Goal: Task Accomplishment & Management: Manage account settings

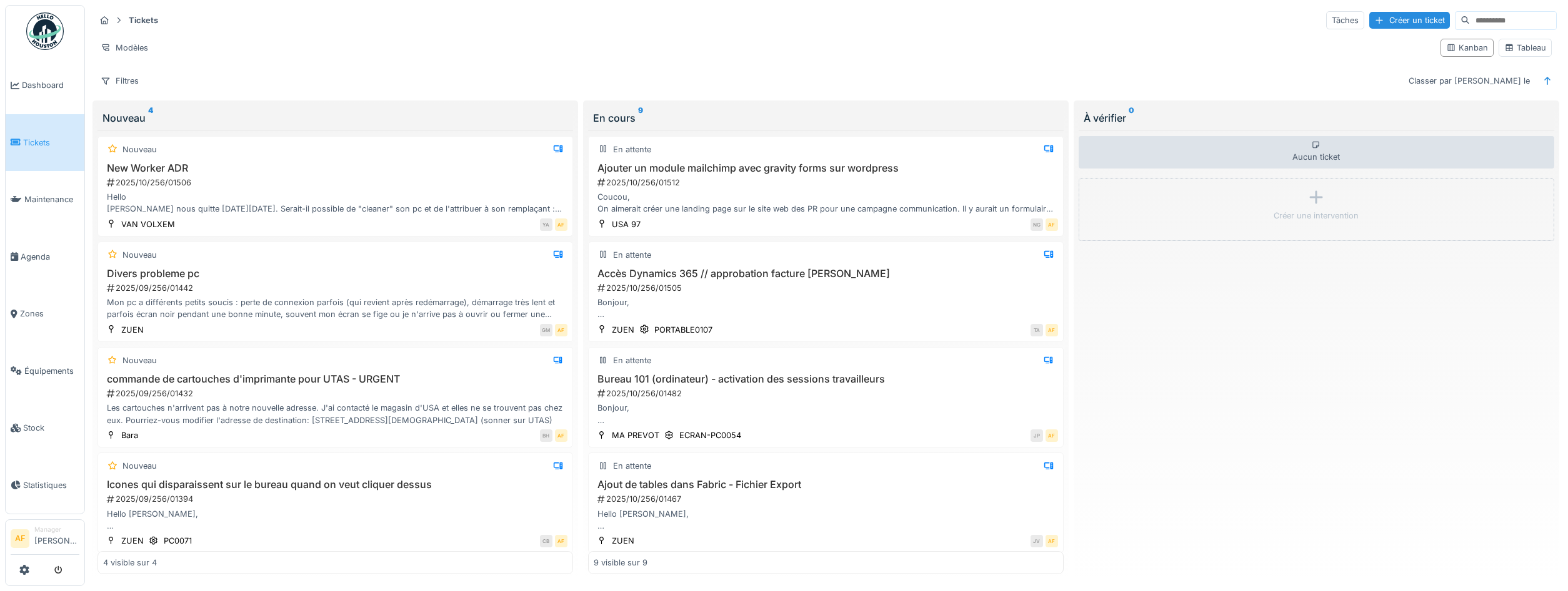
click at [15, 141] on icon at bounding box center [16, 143] width 10 height 9
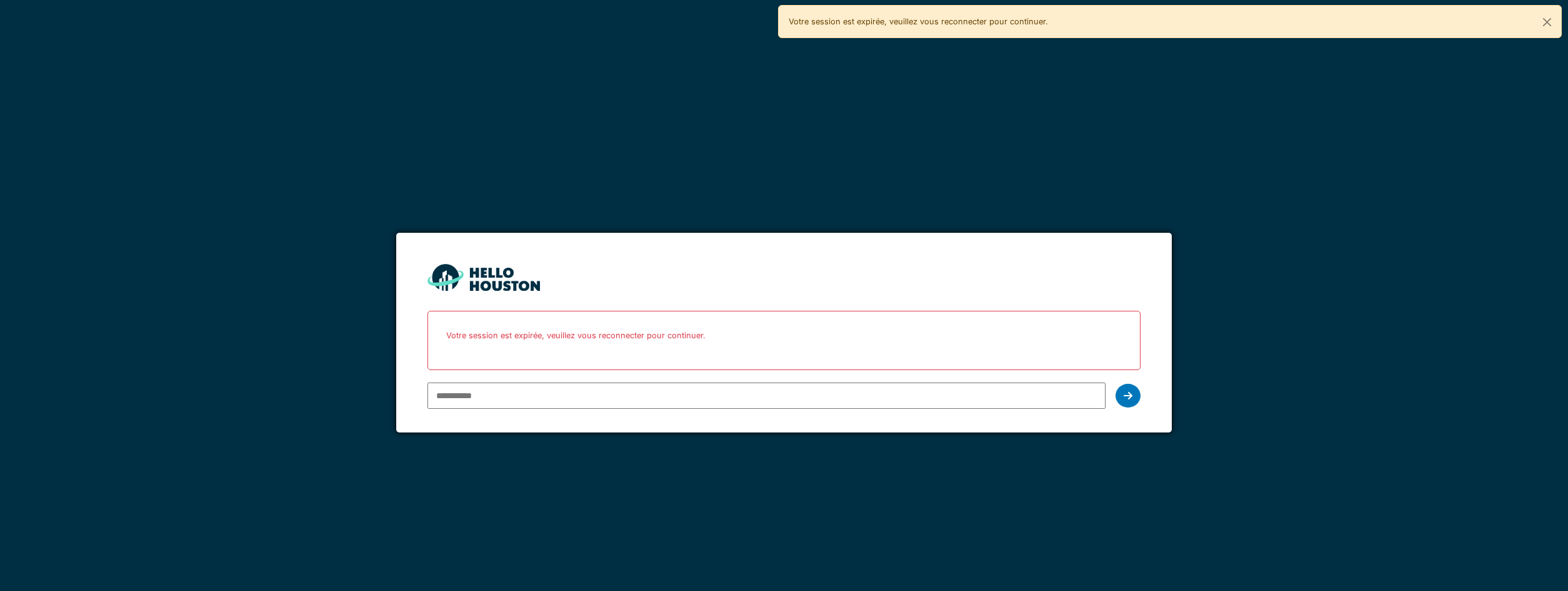
click at [548, 393] on input "email" at bounding box center [767, 396] width 679 height 26
click at [551, 393] on input "email" at bounding box center [767, 396] width 679 height 26
click at [552, 398] on input "email" at bounding box center [767, 396] width 679 height 26
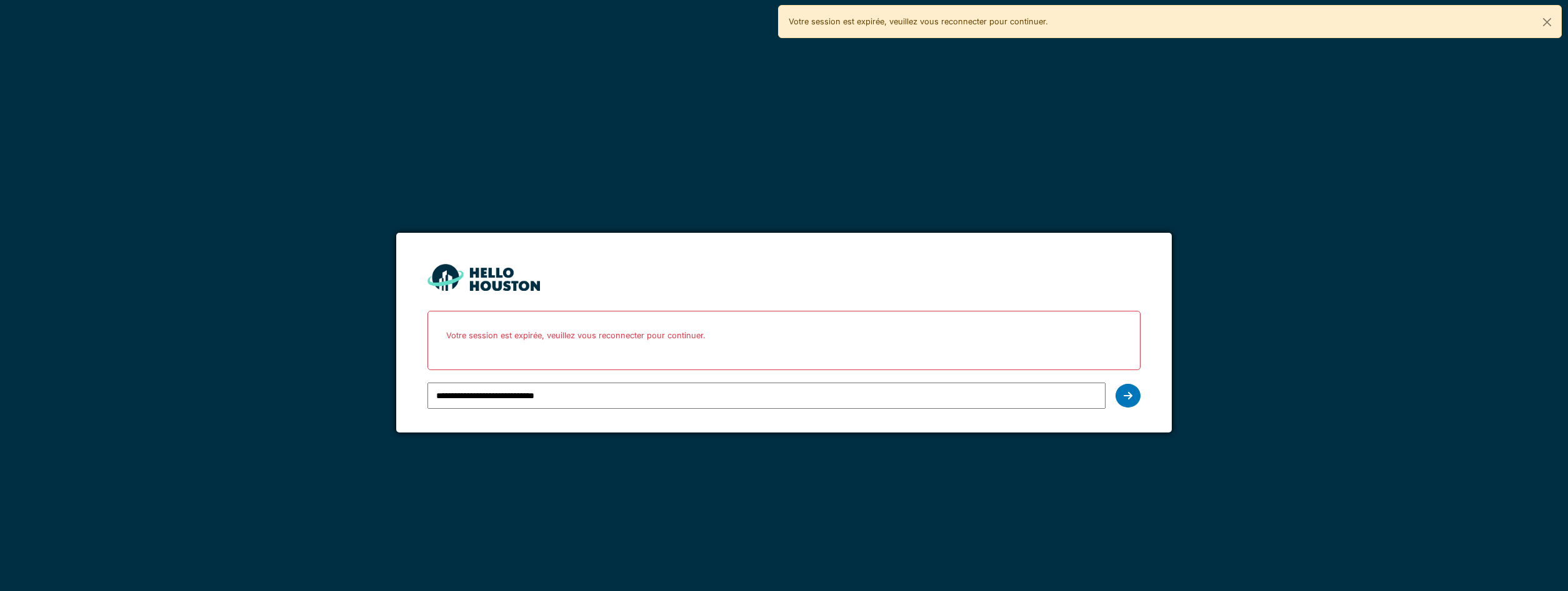
type input "**********"
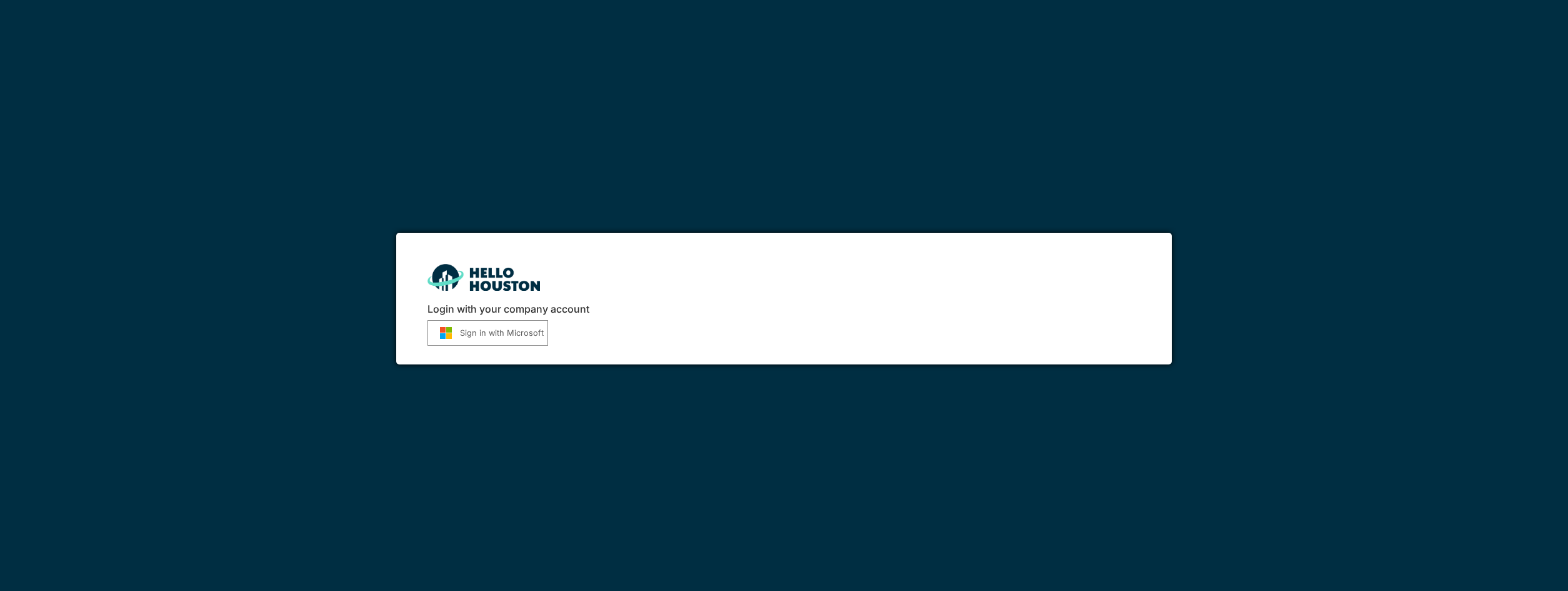
click at [482, 340] on button "Sign in with Microsoft" at bounding box center [488, 333] width 121 height 26
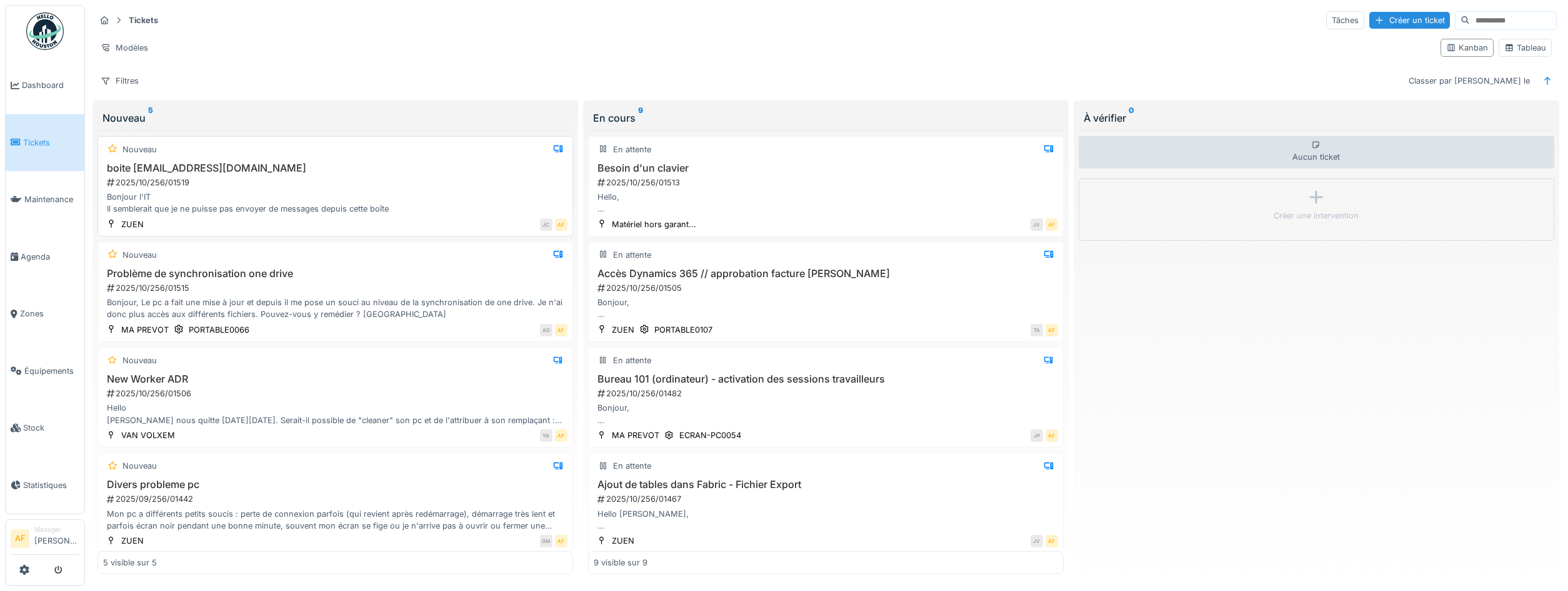
click at [360, 170] on h3 "boite immo@petitsriens.be" at bounding box center [335, 168] width 464 height 12
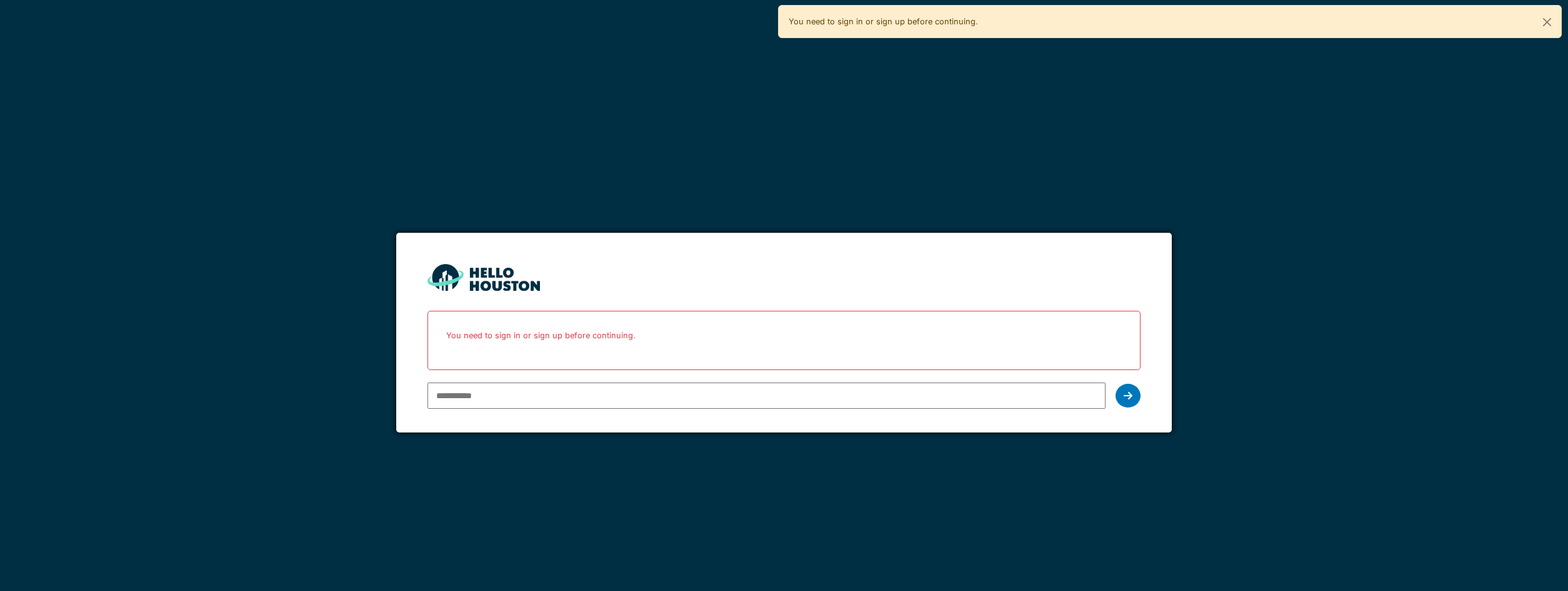
drag, startPoint x: 496, startPoint y: 379, endPoint x: 518, endPoint y: 395, distance: 27.2
click at [518, 395] on div "You don't seem to have an account yet. Please follow the link given by your com…" at bounding box center [784, 362] width 714 height 103
click at [519, 398] on input "email" at bounding box center [767, 396] width 679 height 26
click at [522, 400] on input "email" at bounding box center [767, 396] width 679 height 26
click at [531, 405] on input "**********" at bounding box center [767, 396] width 679 height 26
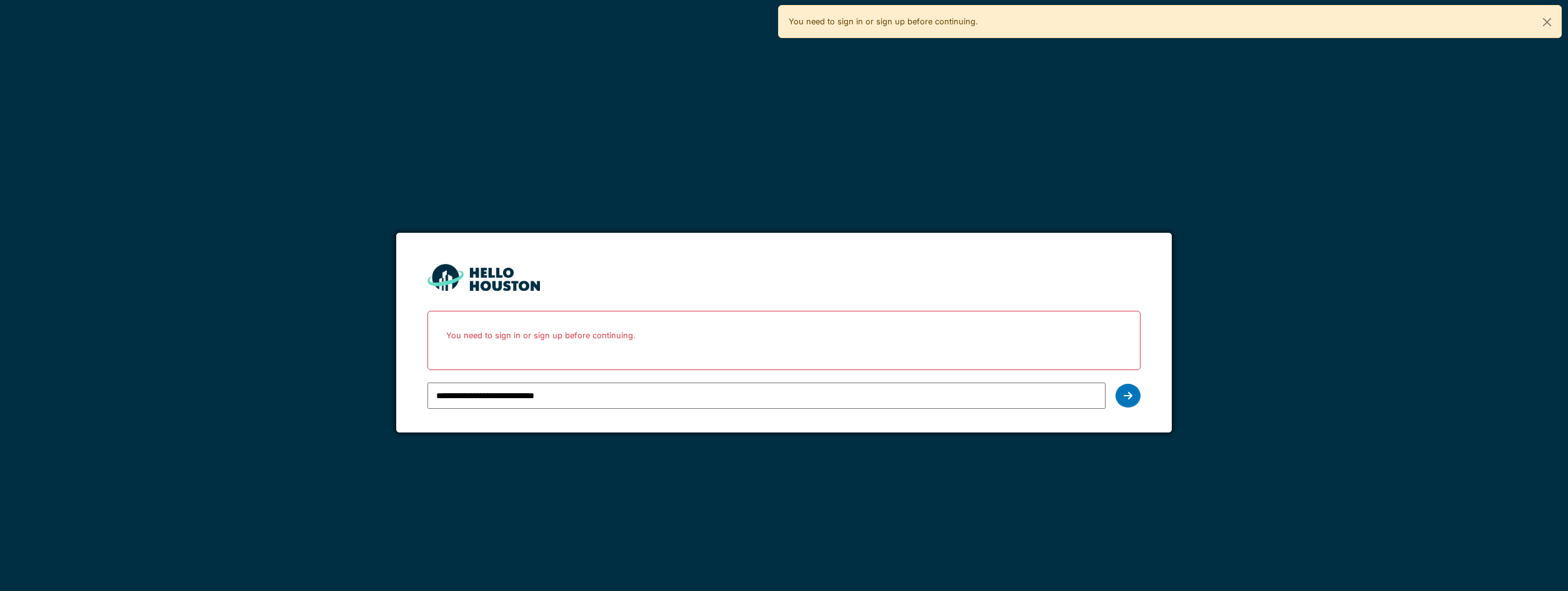
type input "**********"
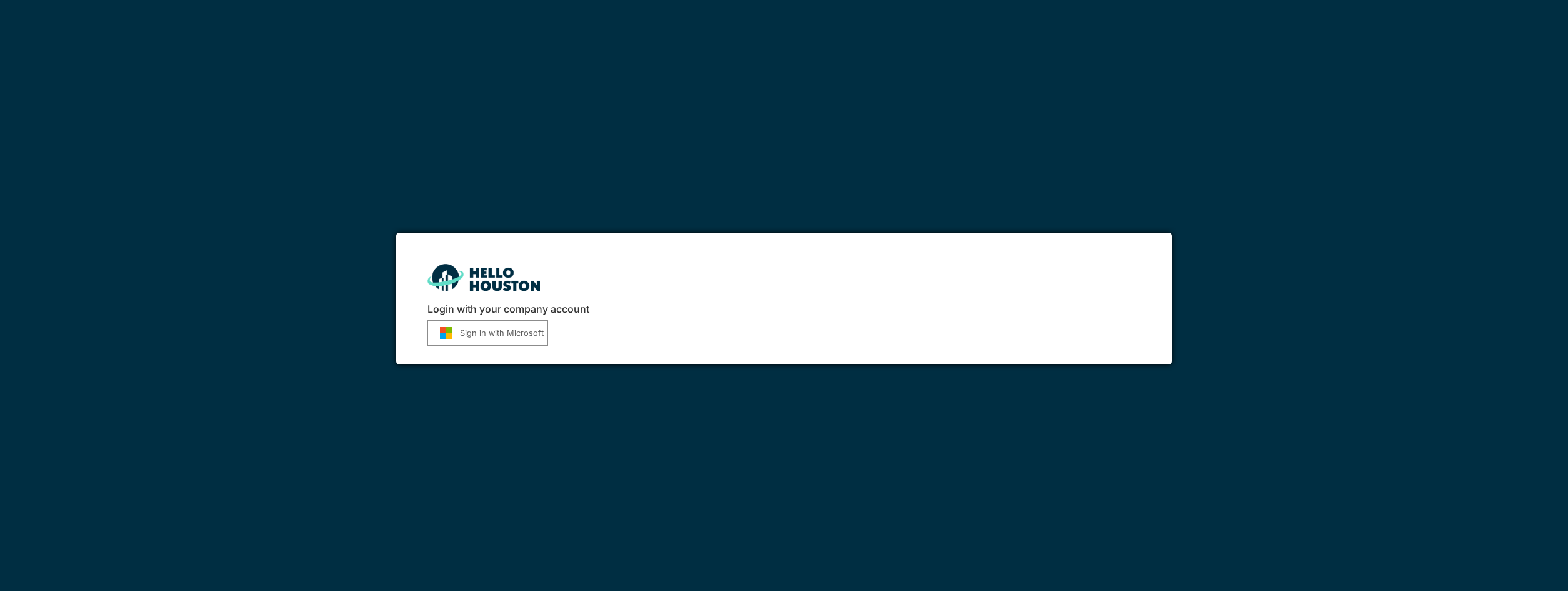
click at [507, 335] on button "Sign in with Microsoft" at bounding box center [488, 333] width 121 height 26
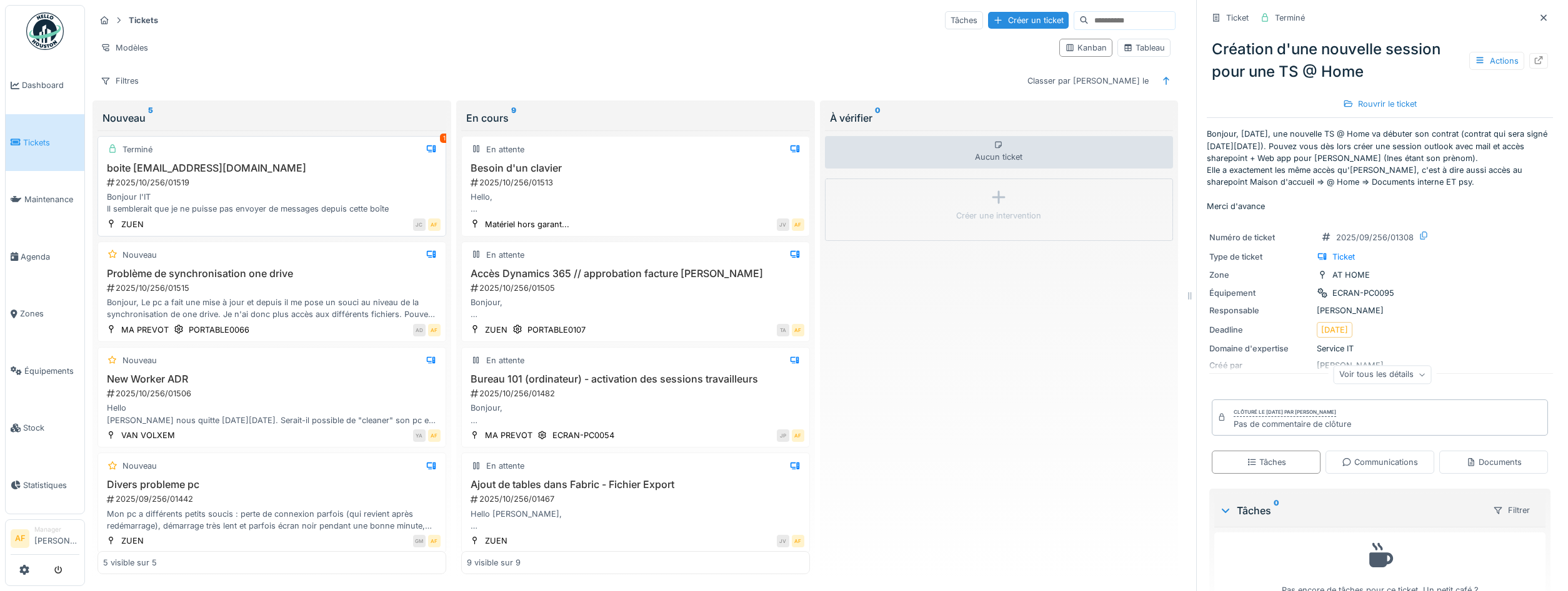
click at [327, 162] on div "Terminé 1 boite immo@petitsriens.be 2025/10/256/01519 Bonjour l'IT Il semblerai…" at bounding box center [272, 186] width 348 height 100
click at [339, 202] on div "Bonjour l'IT Il semblerait que je ne puisse pas envoyer de messages depuis cett…" at bounding box center [271, 202] width 338 height 24
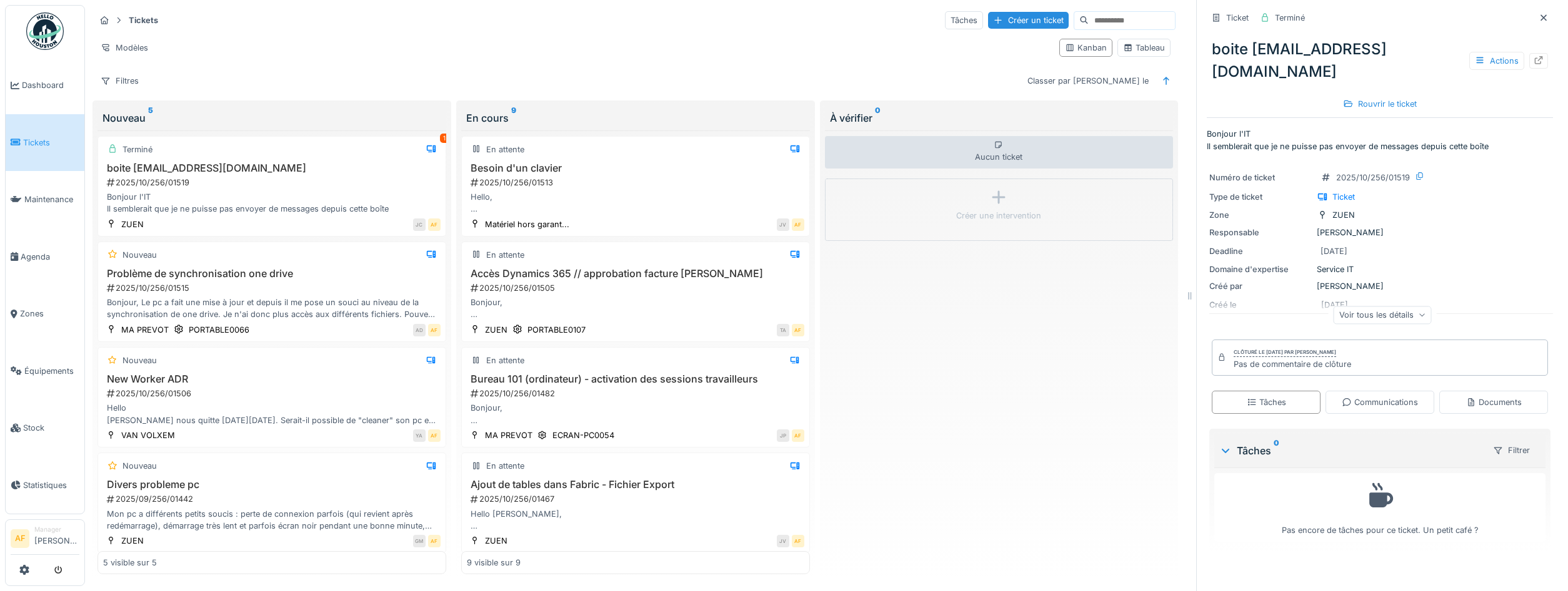
click at [30, 123] on link "Tickets" at bounding box center [45, 143] width 78 height 57
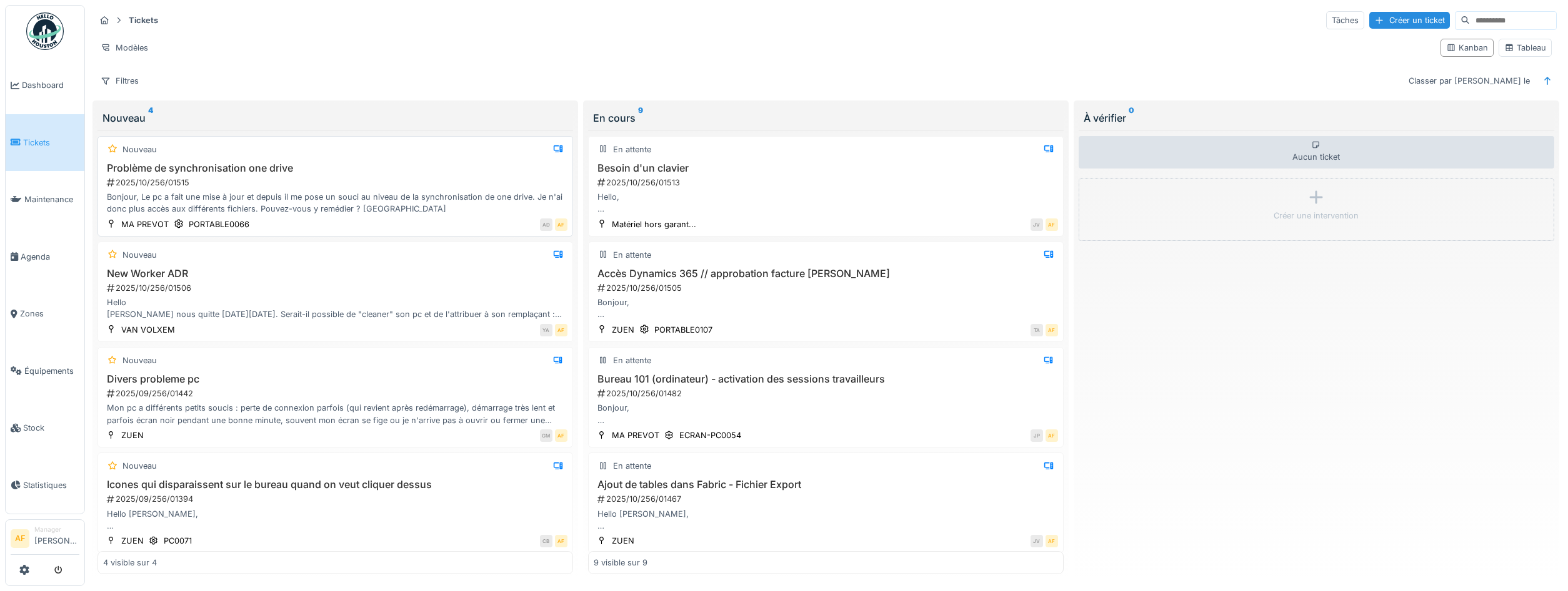
click at [420, 199] on div "Bonjour, Le pc a fait une mise à jour et depuis il me pose un souci au niveau d…" at bounding box center [335, 202] width 464 height 24
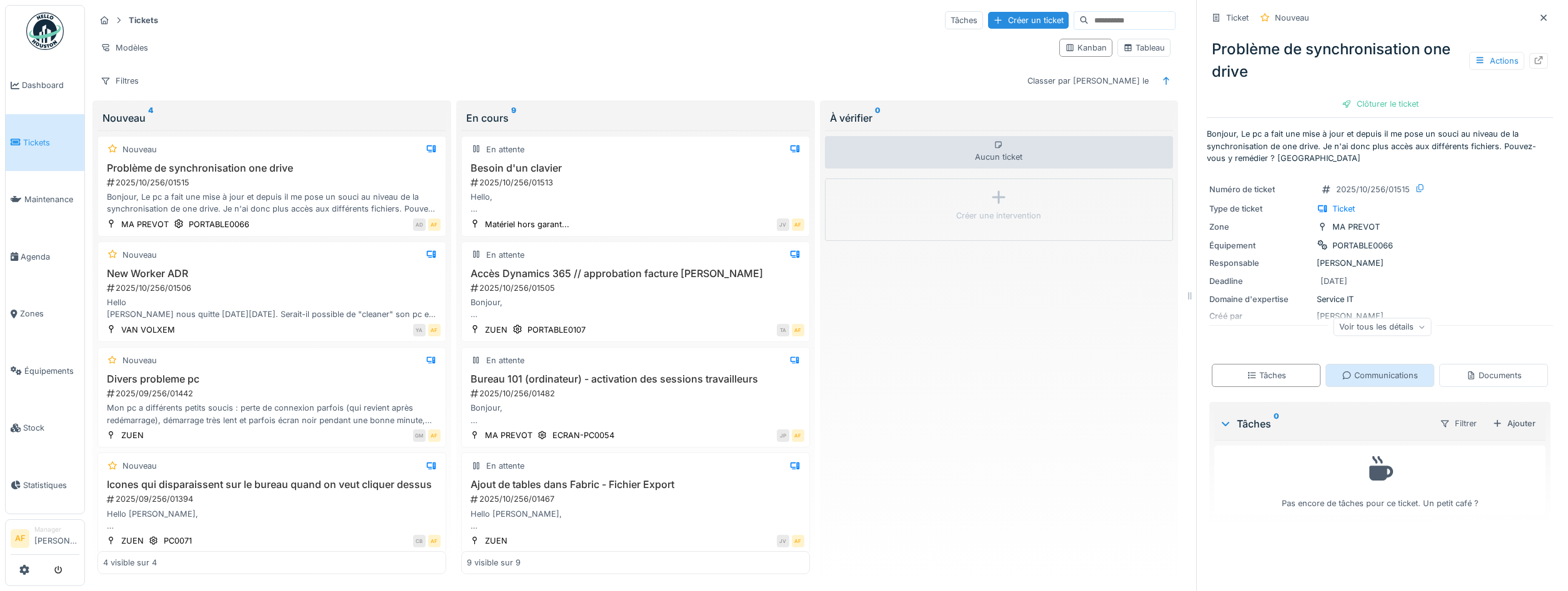
click at [1360, 367] on div "Communications" at bounding box center [1380, 376] width 109 height 23
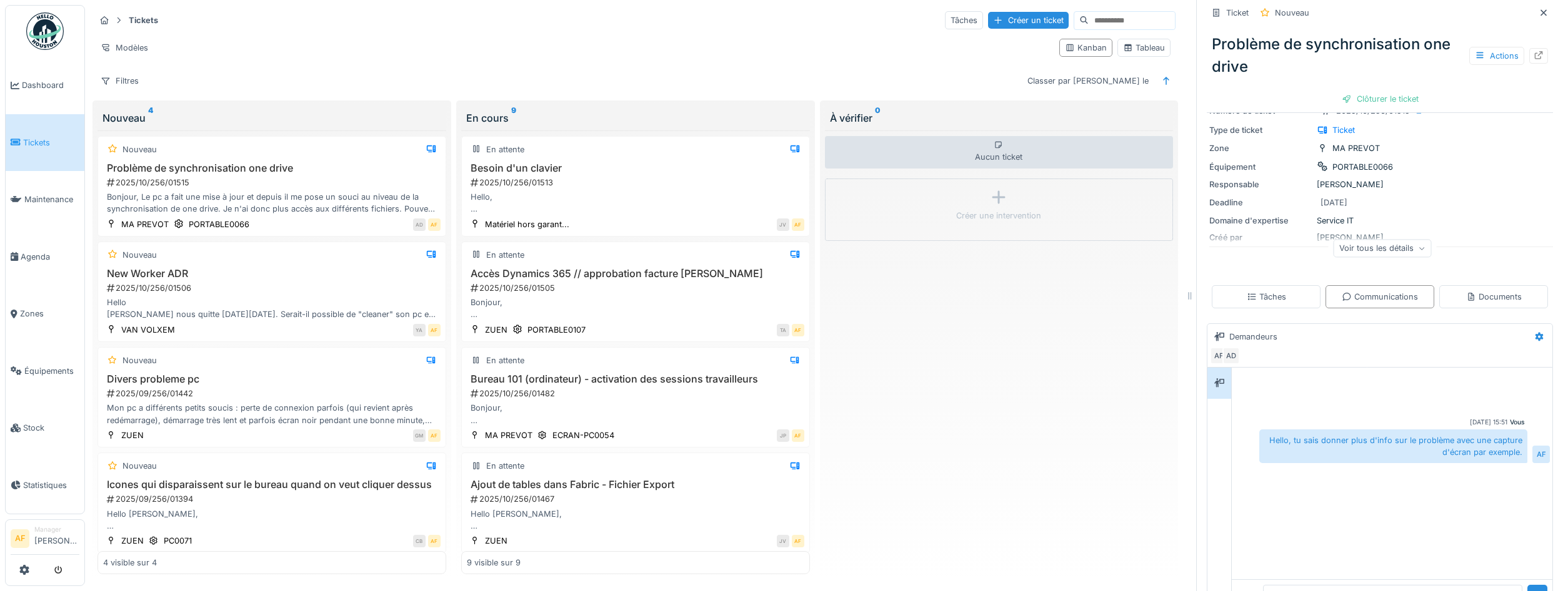
scroll to position [128, 0]
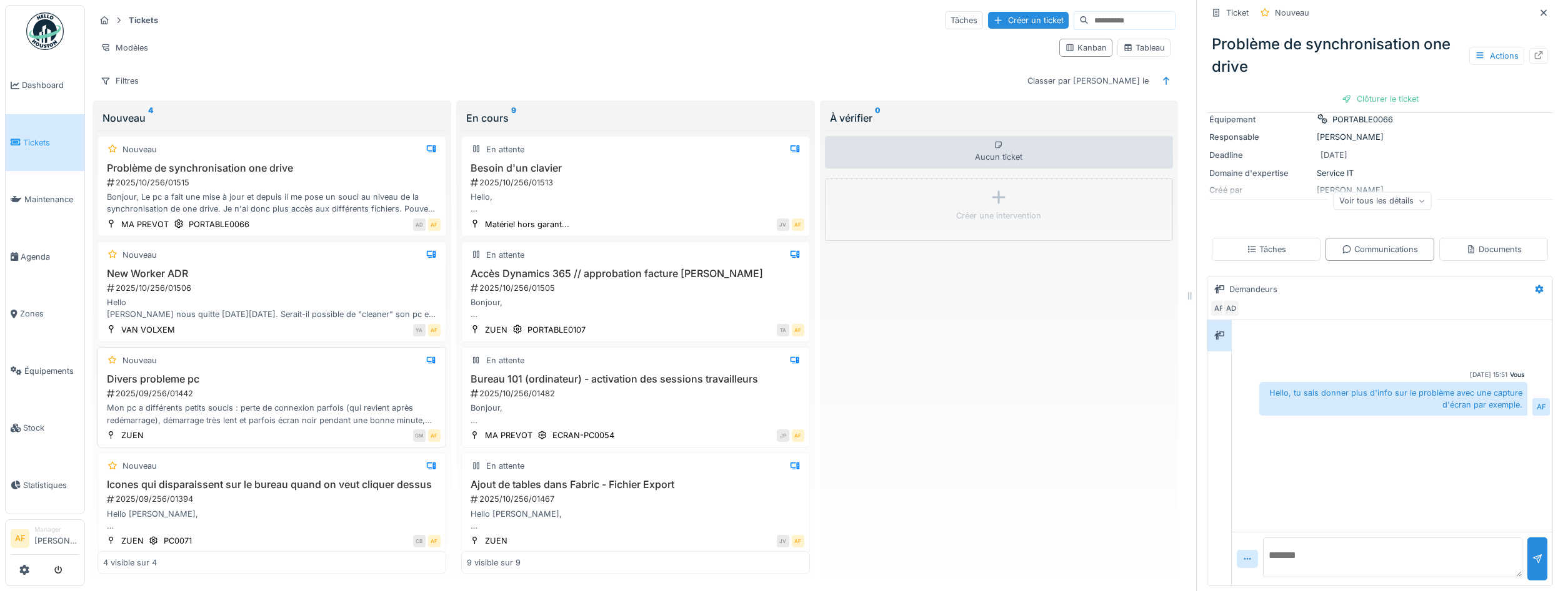
click at [223, 389] on div "2025/09/256/01442" at bounding box center [273, 394] width 335 height 12
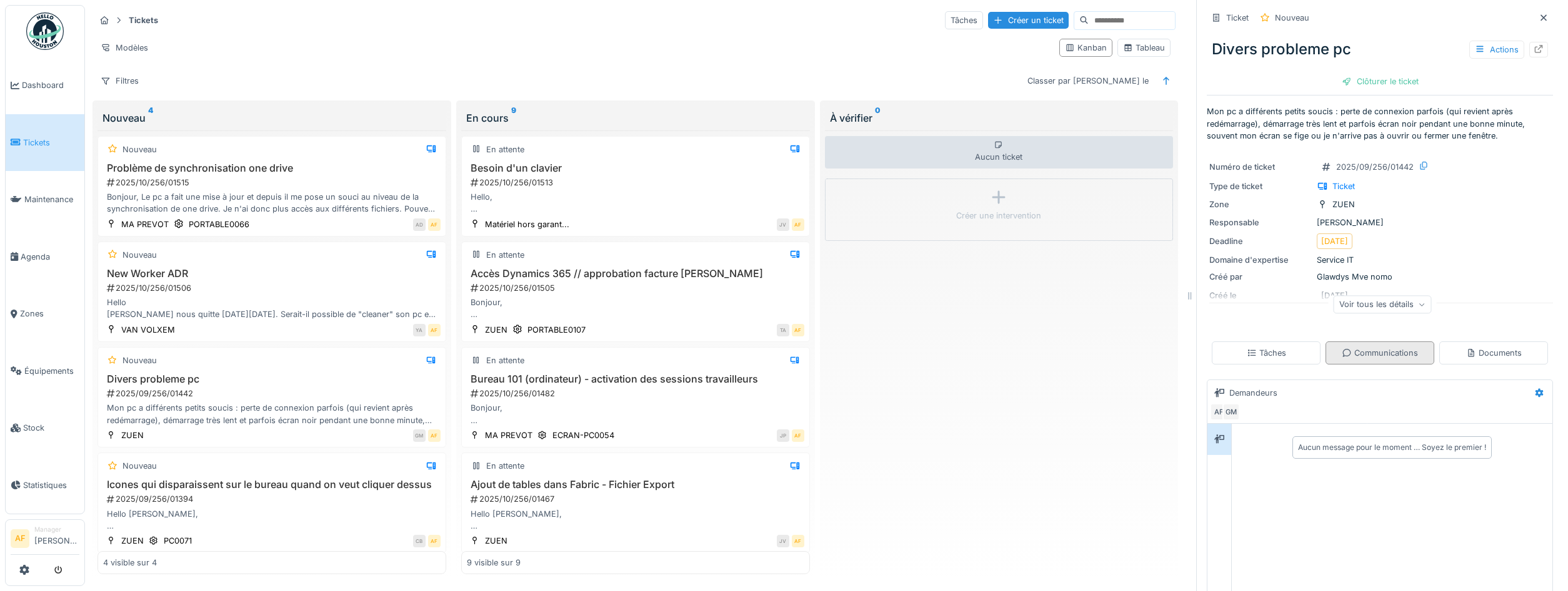
click at [1358, 359] on div "Communications" at bounding box center [1380, 353] width 77 height 12
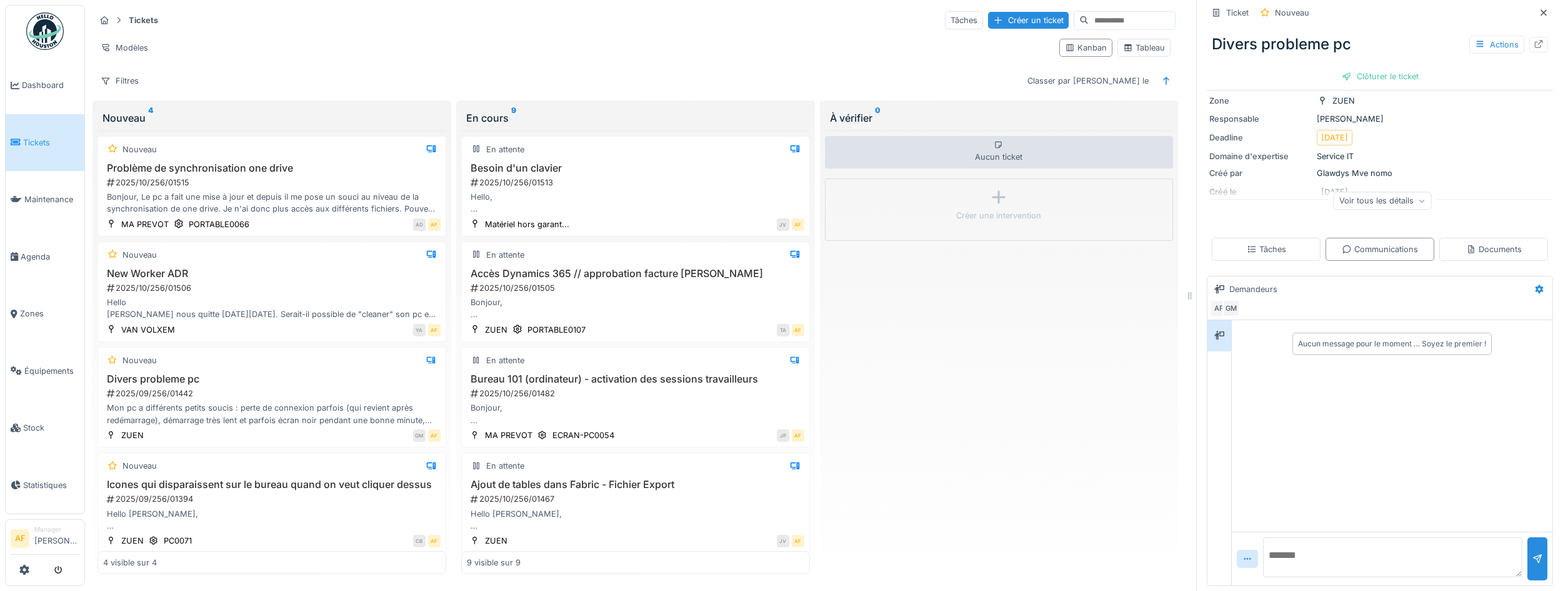
scroll to position [105, 0]
click at [1342, 561] on textarea at bounding box center [1392, 558] width 259 height 40
type textarea "**********"
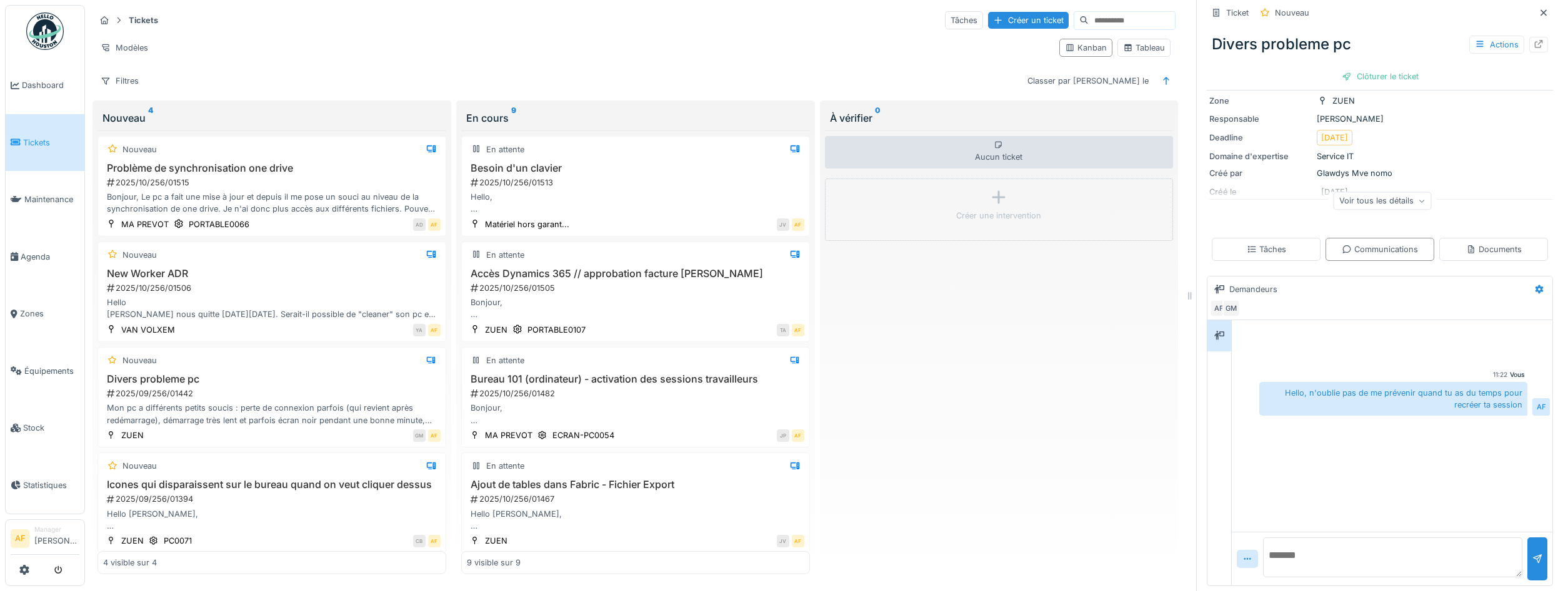
scroll to position [0, 0]
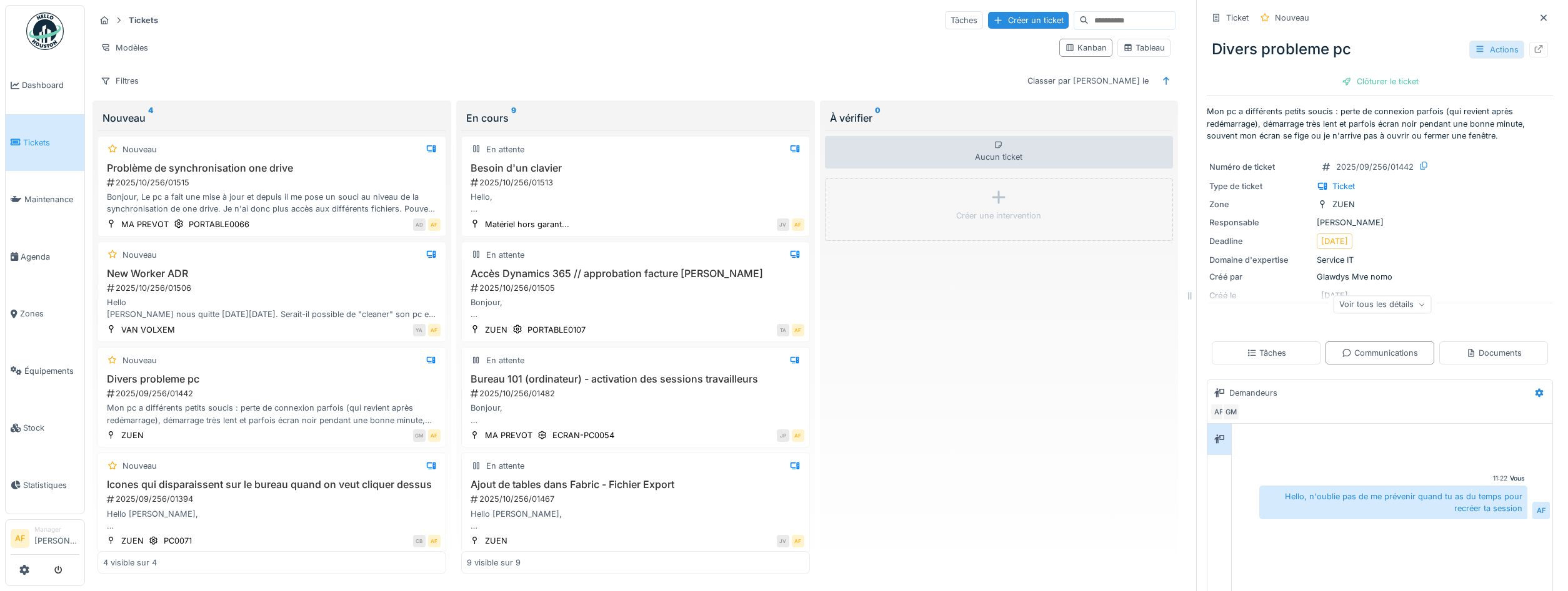
click at [1497, 50] on div "Actions" at bounding box center [1497, 49] width 55 height 18
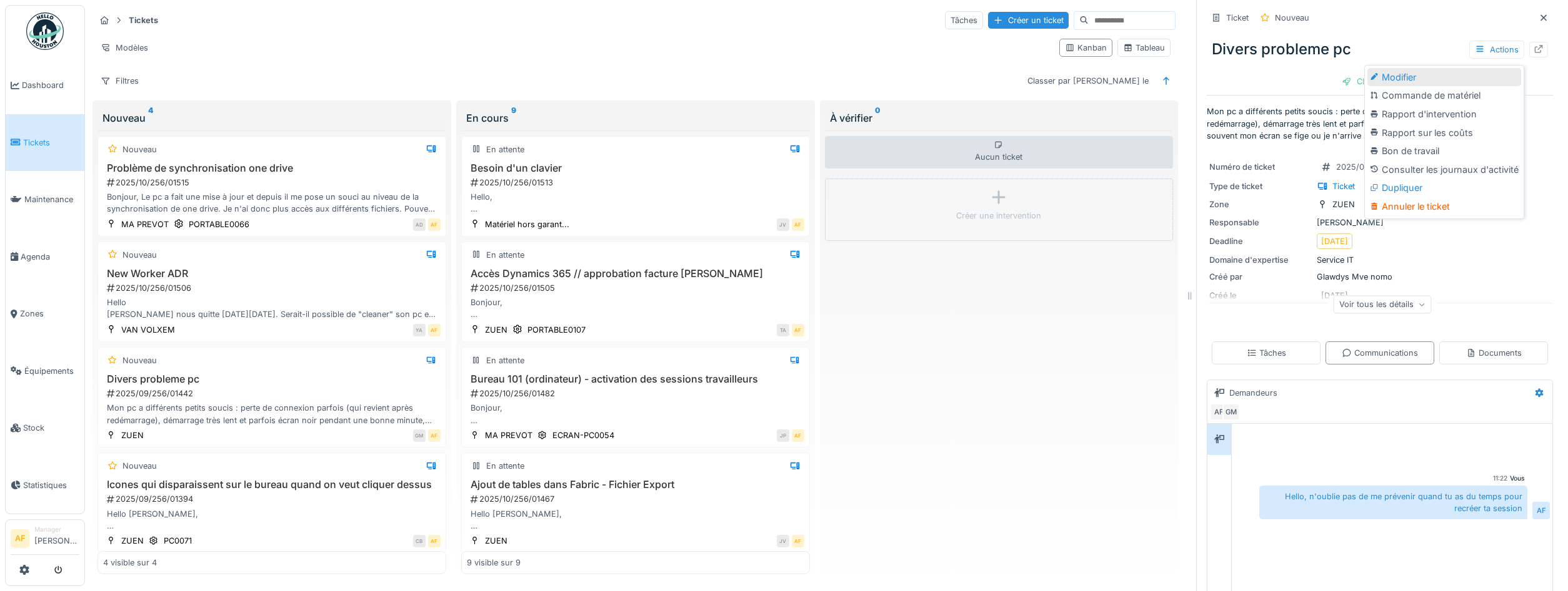
click at [1458, 84] on div "Modifier" at bounding box center [1444, 77] width 154 height 19
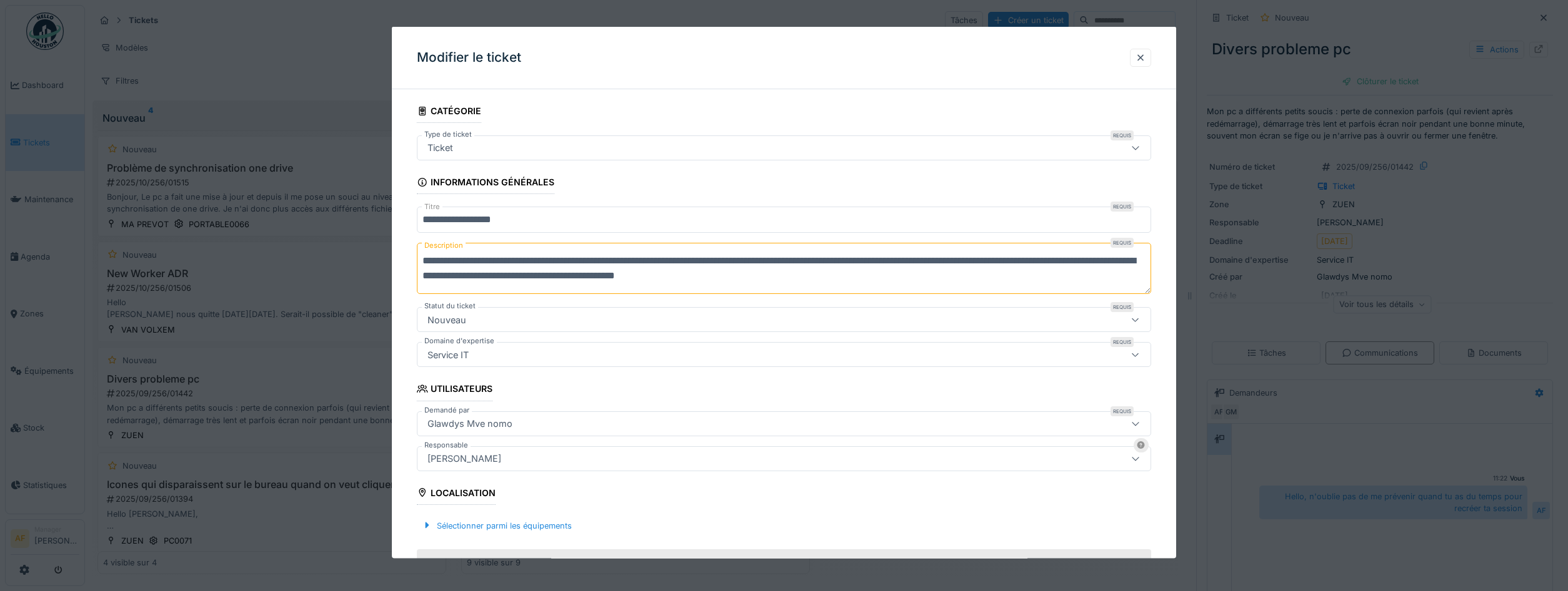
click at [615, 319] on div "Nouveau" at bounding box center [743, 319] width 640 height 13
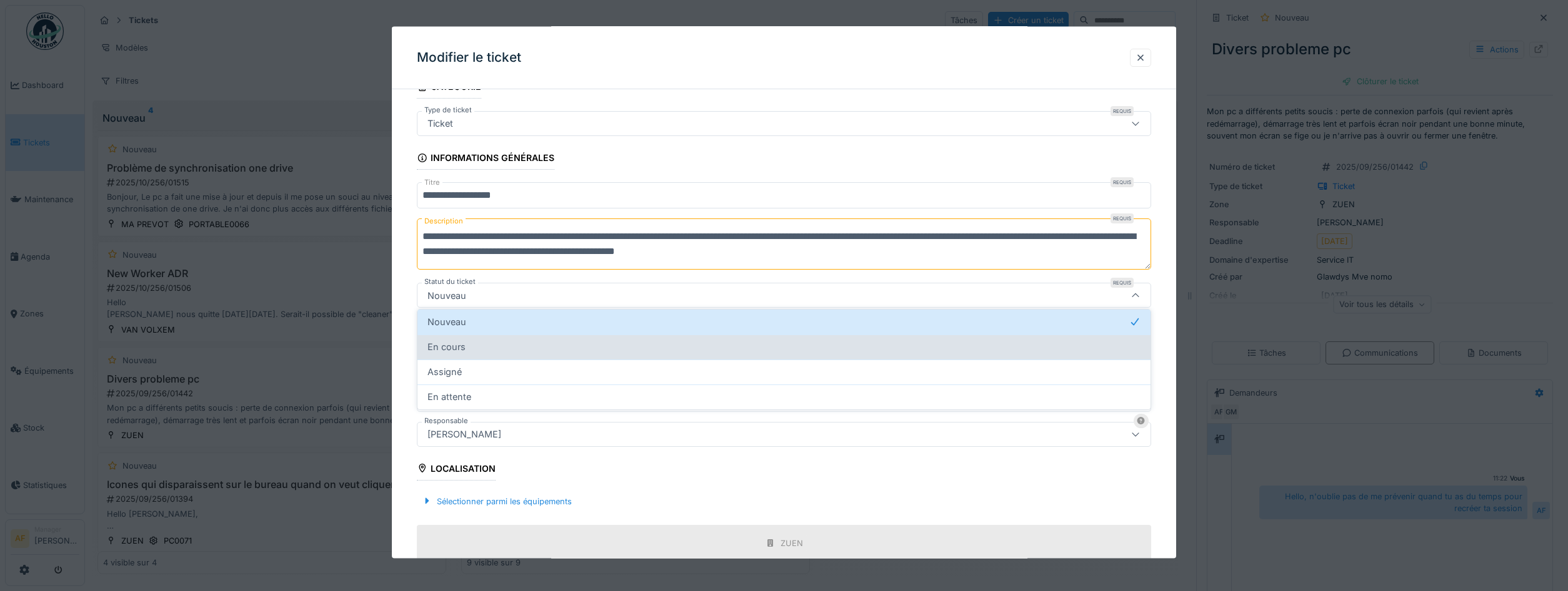
scroll to position [25, 0]
click at [519, 344] on div "En cours" at bounding box center [784, 347] width 713 height 13
type input "*******"
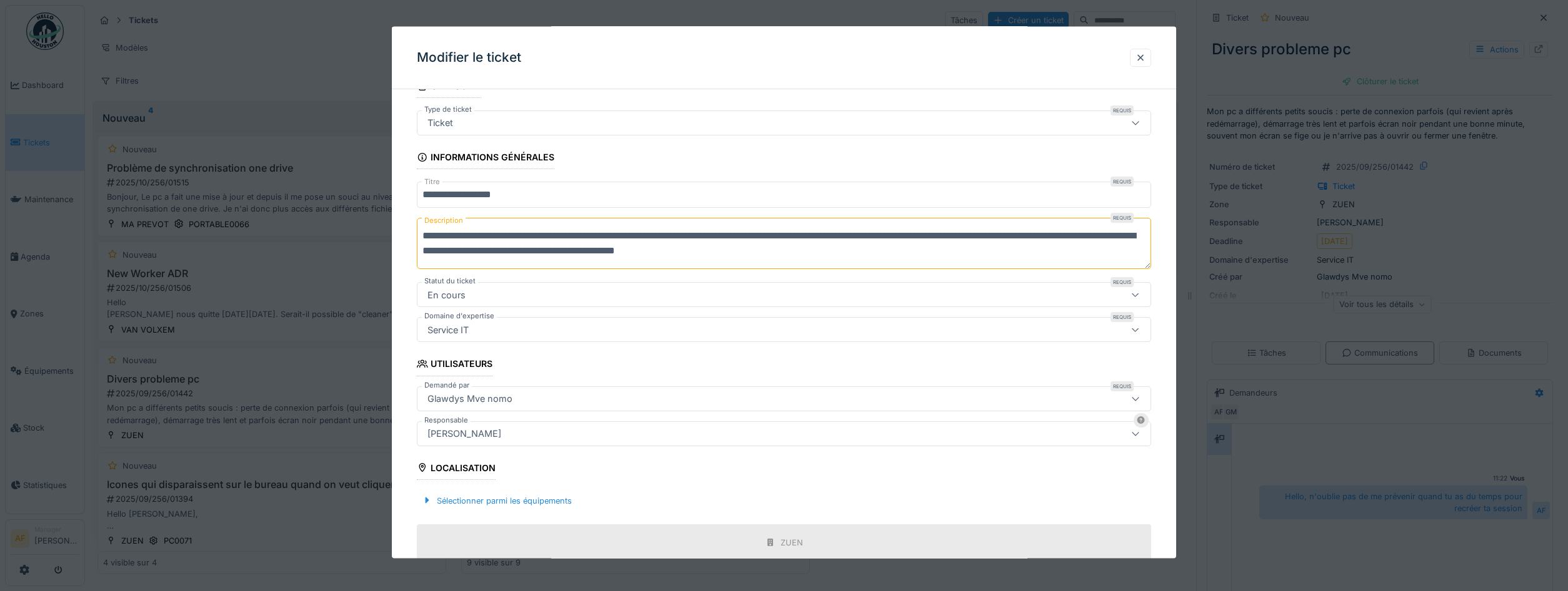
scroll to position [223, 0]
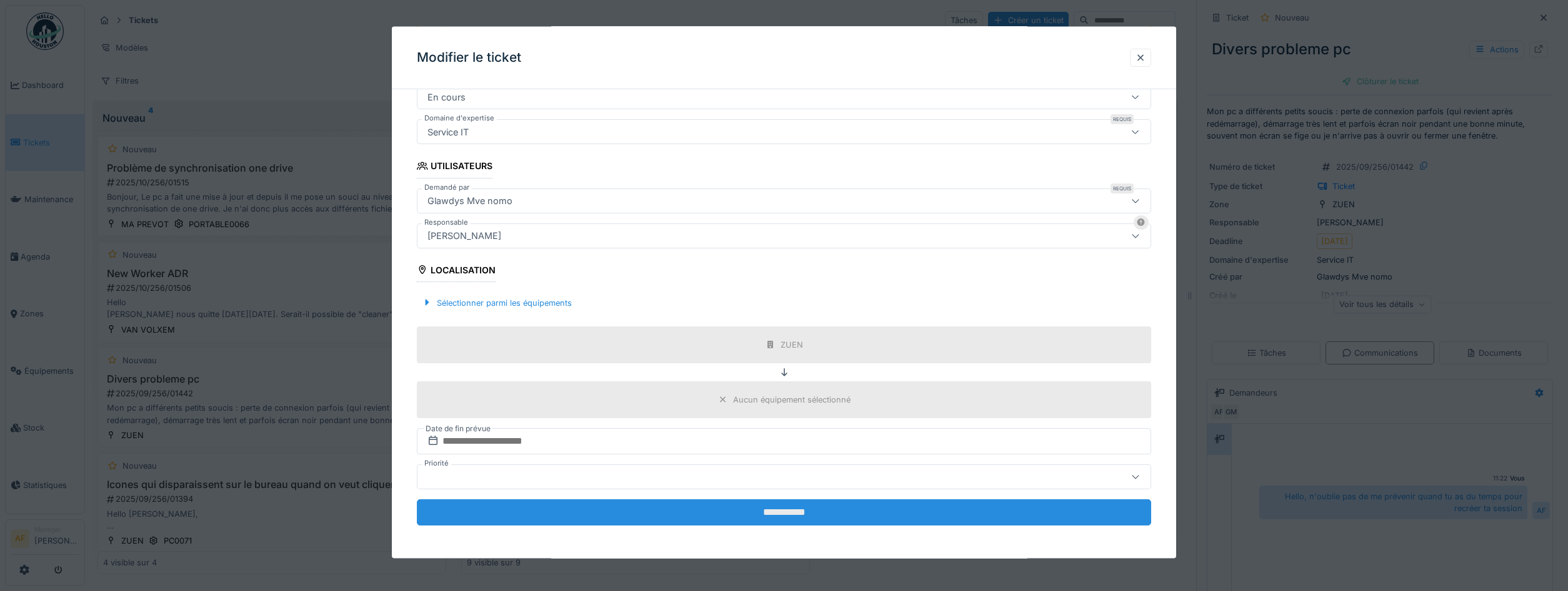
click at [786, 520] on input "**********" at bounding box center [784, 513] width 734 height 26
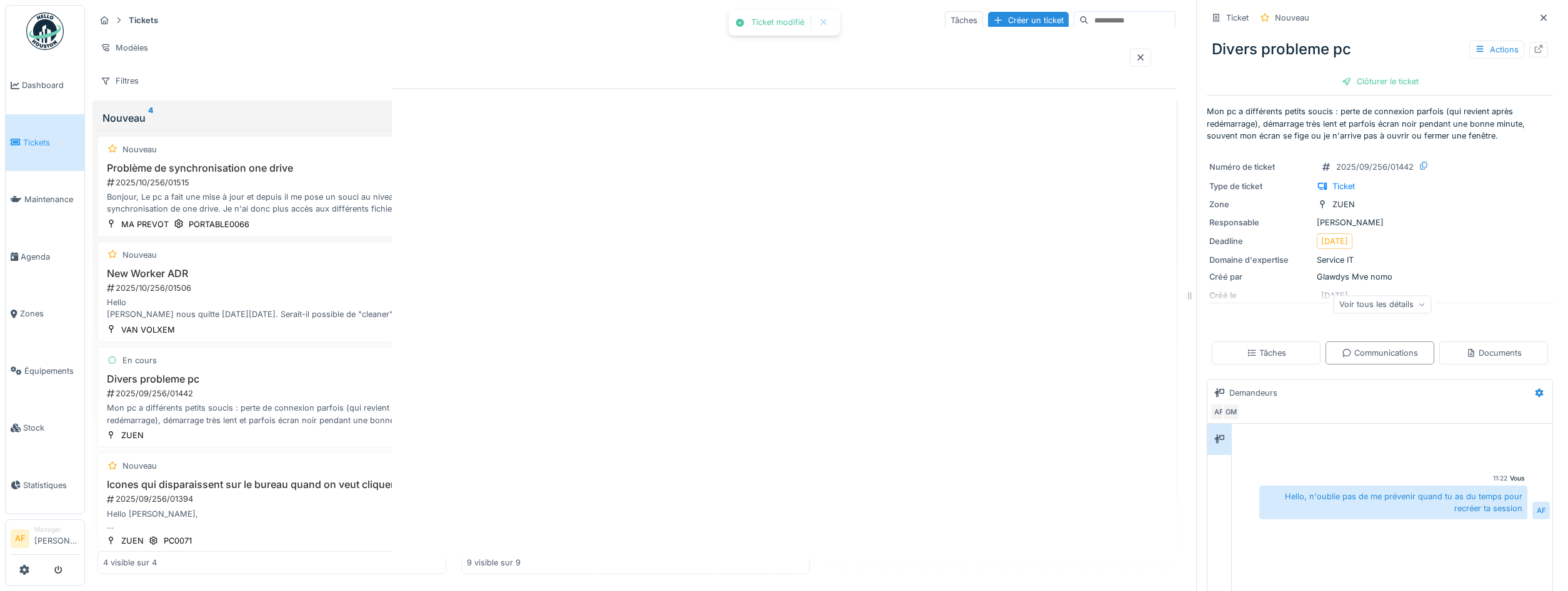
scroll to position [0, 0]
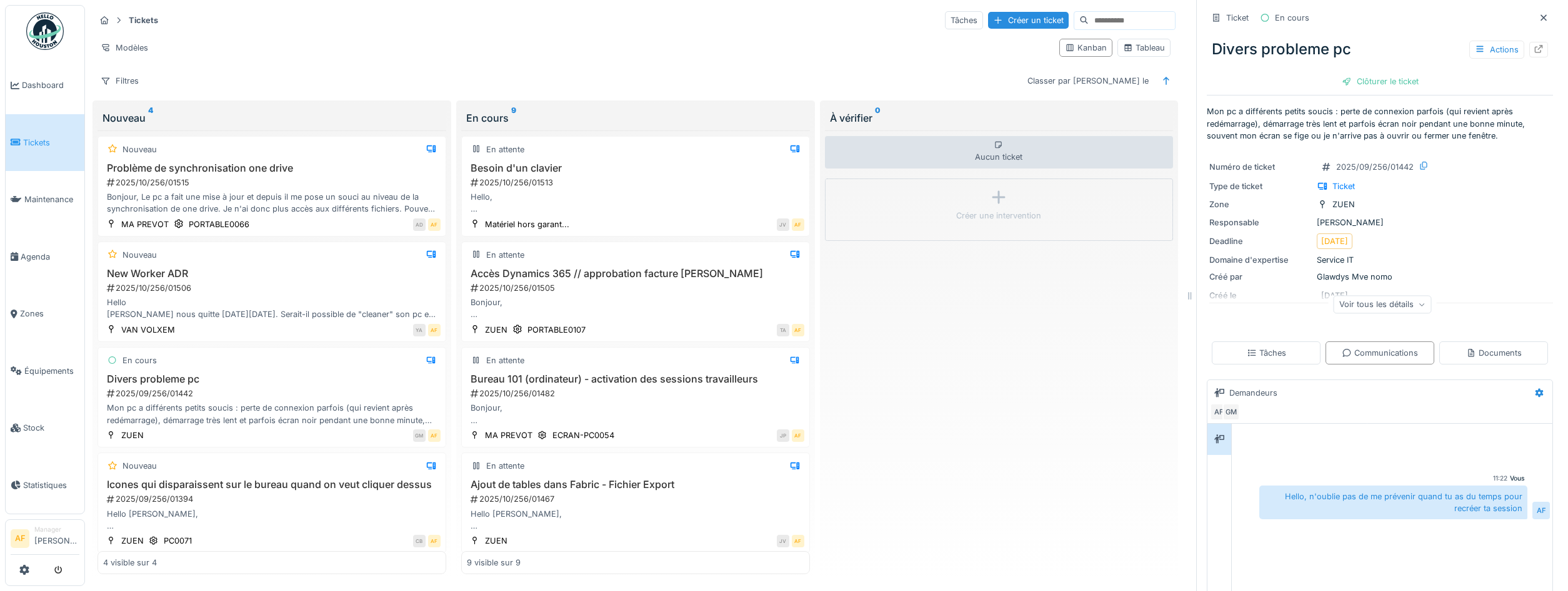
click at [49, 139] on span "Tickets" at bounding box center [51, 143] width 56 height 12
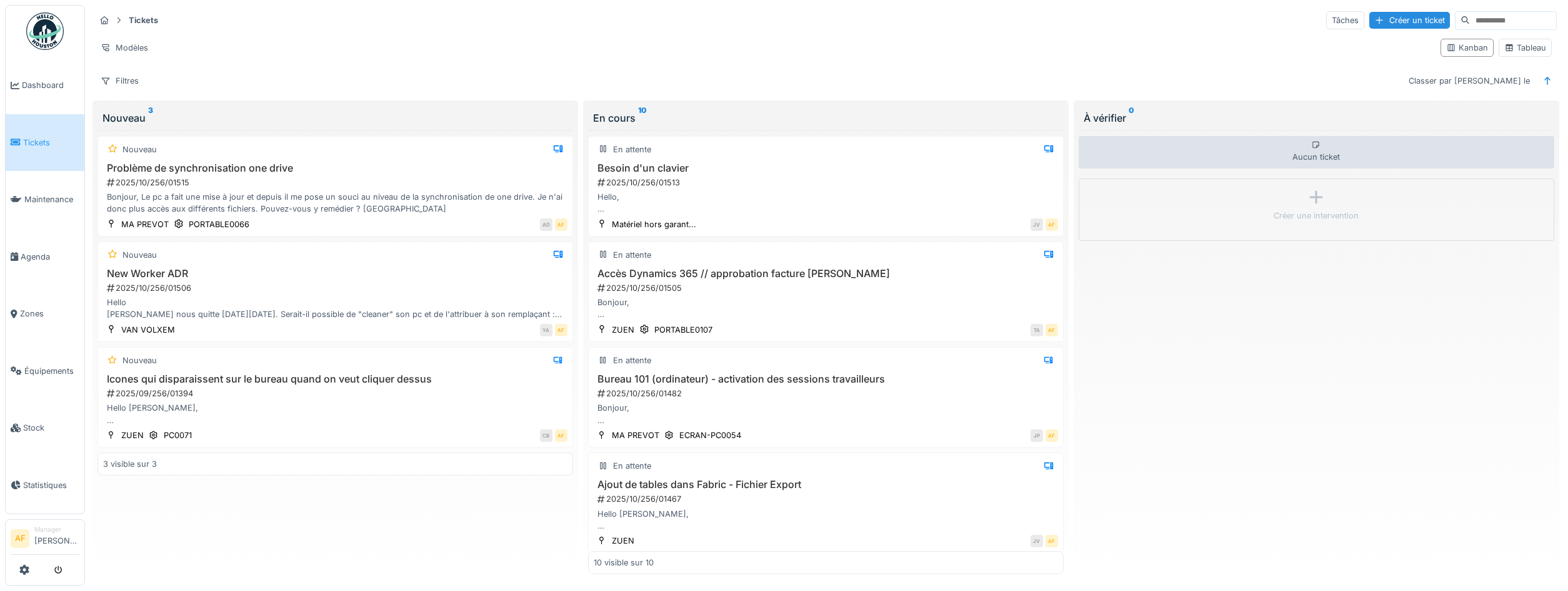
drag, startPoint x: 38, startPoint y: 139, endPoint x: 83, endPoint y: 146, distance: 45.5
click at [41, 137] on span "Tickets" at bounding box center [51, 143] width 56 height 12
click at [313, 301] on div "Hello [PERSON_NAME] nous quitte [DATE][DATE]. Serait-il possible de "cleaner" s…" at bounding box center [335, 308] width 464 height 24
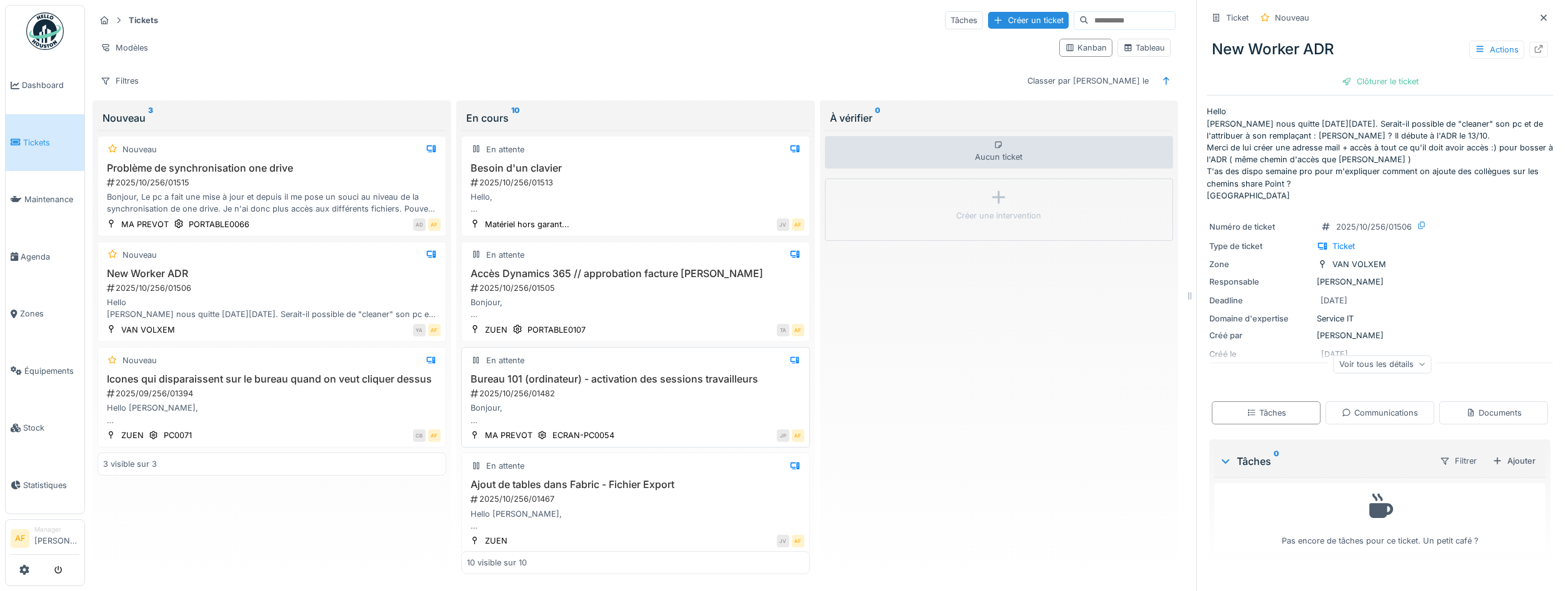
click at [567, 388] on div "Bureau 101 (ordinateur) - activation des sessions travailleurs 2025/10/256/0148…" at bounding box center [635, 400] width 338 height 53
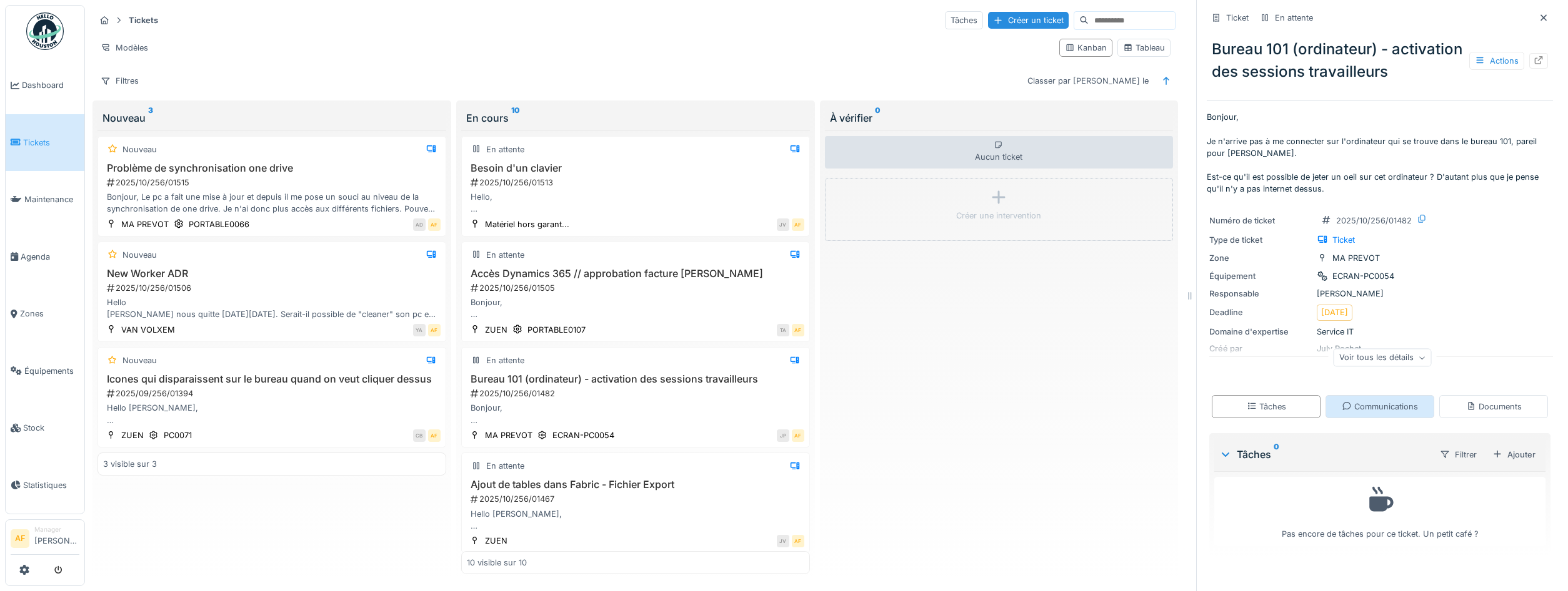
click at [1374, 406] on div "Communications" at bounding box center [1380, 407] width 77 height 12
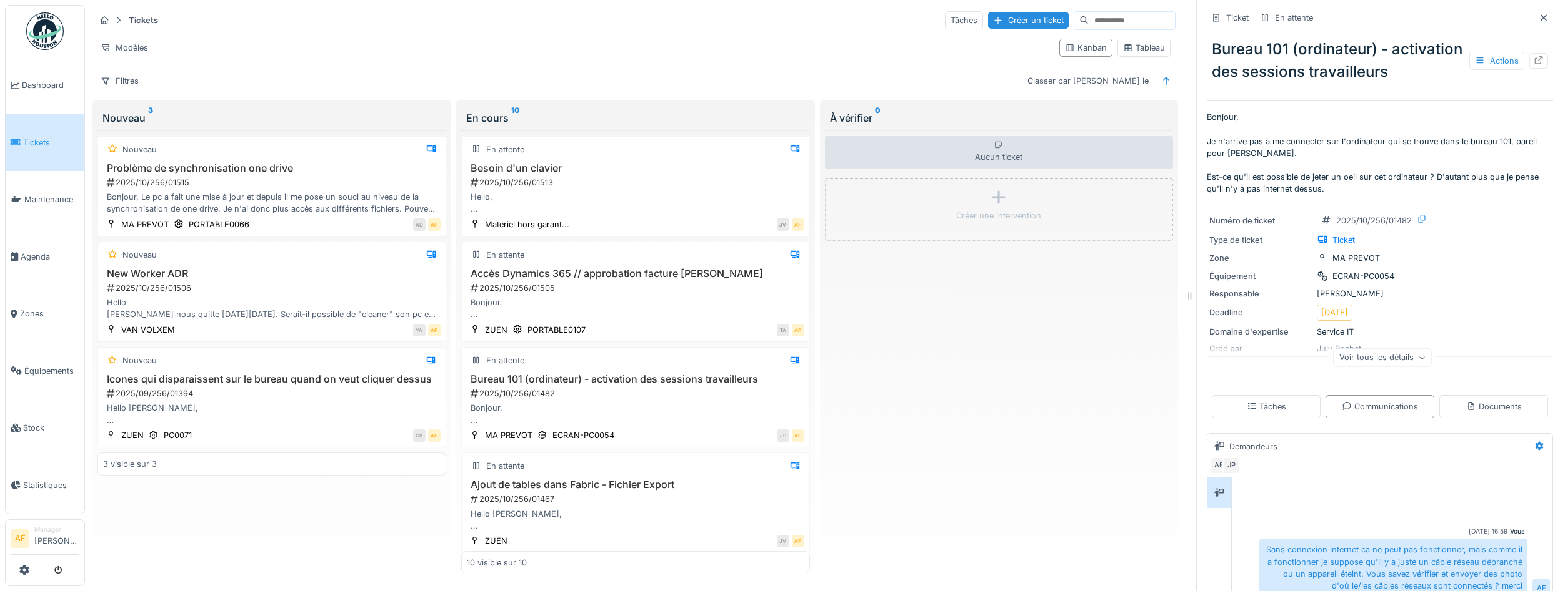
scroll to position [159, 0]
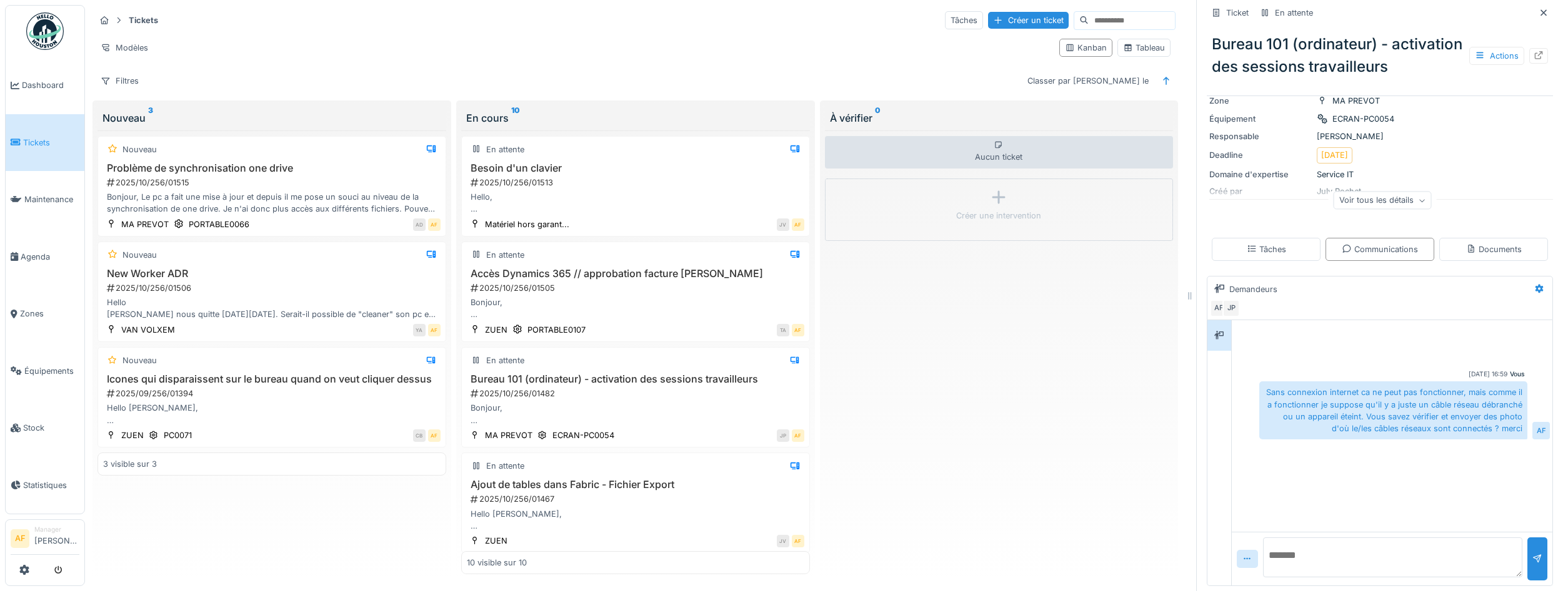
click at [1318, 558] on textarea at bounding box center [1392, 558] width 259 height 40
type textarea "**********"
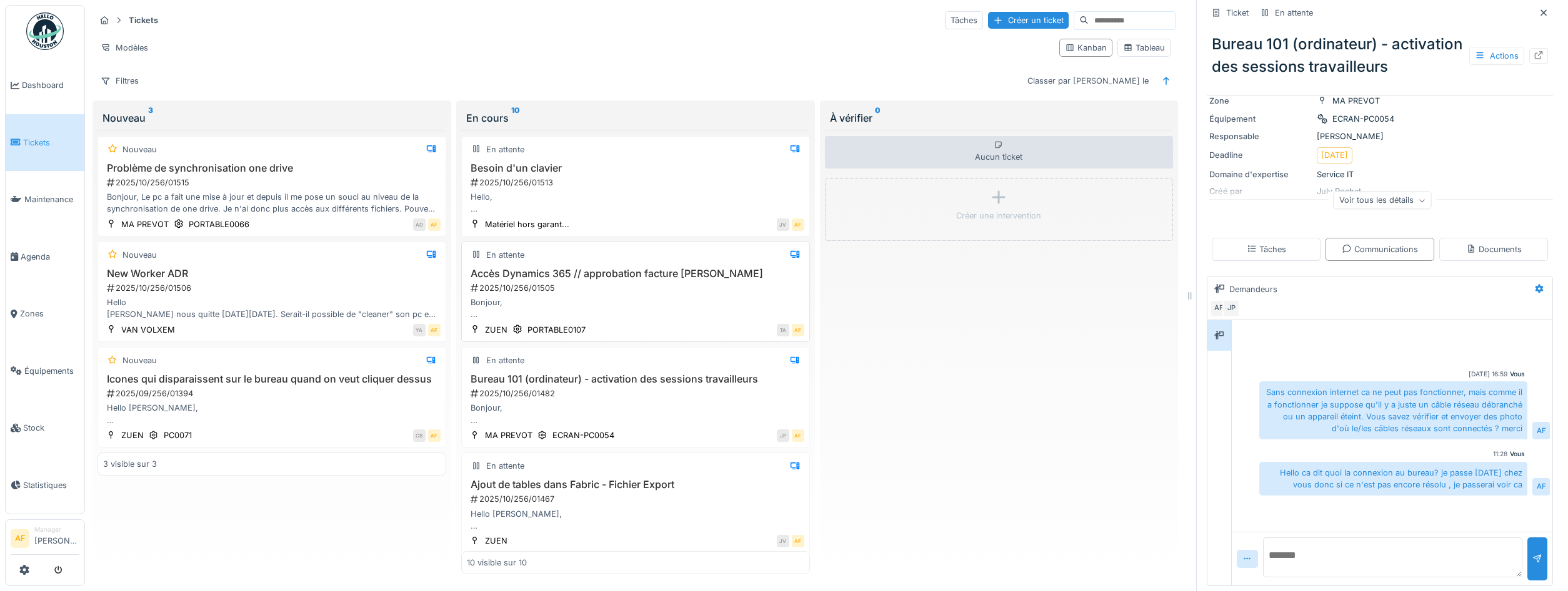
click at [668, 305] on div "Bonjour, Serait-il possible de m'octroyer les accès à Dynamics 365. Je n'arrive…" at bounding box center [635, 308] width 338 height 24
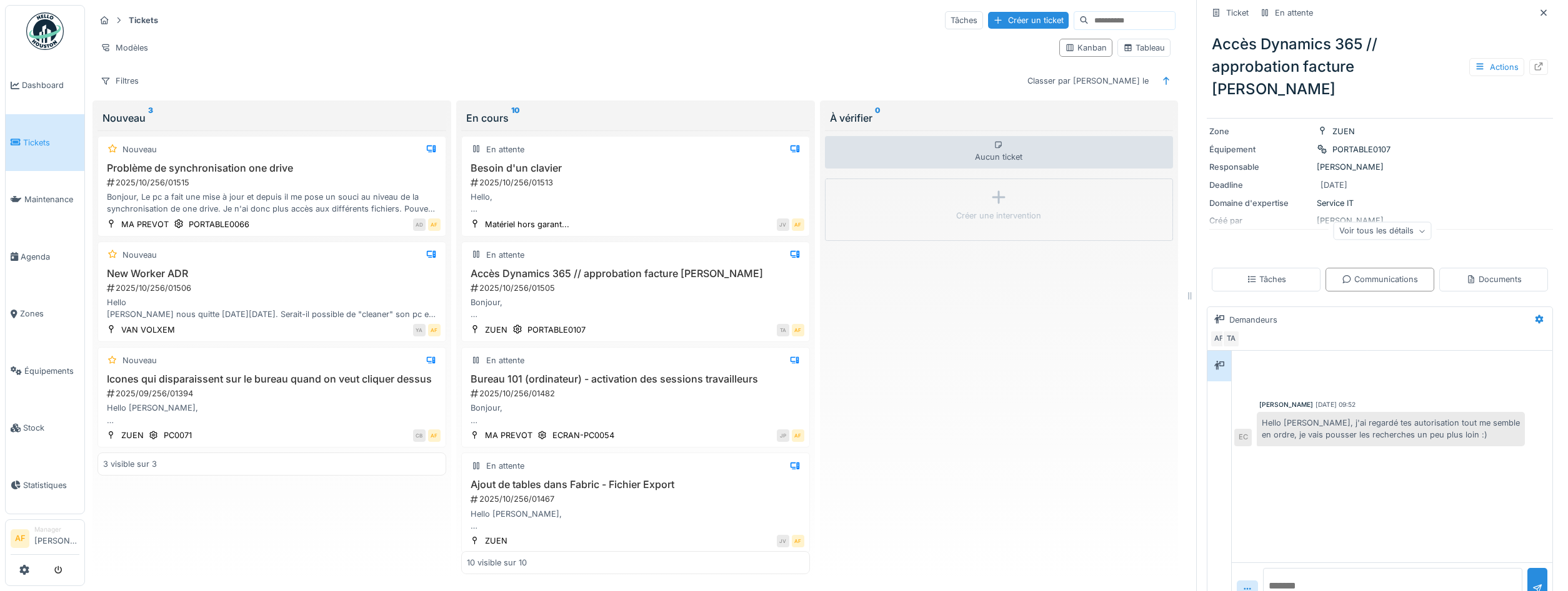
scroll to position [146, 0]
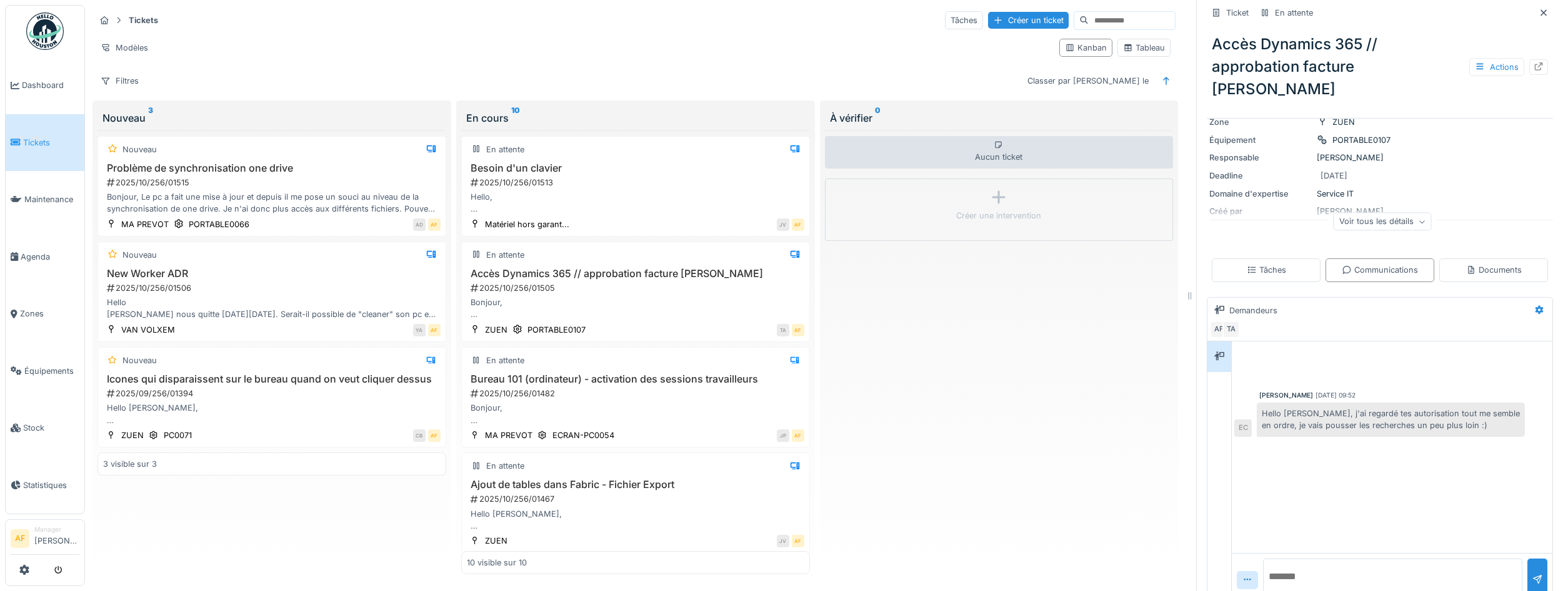
click at [936, 443] on div "Aucun ticket Créer une intervention" at bounding box center [999, 352] width 348 height 444
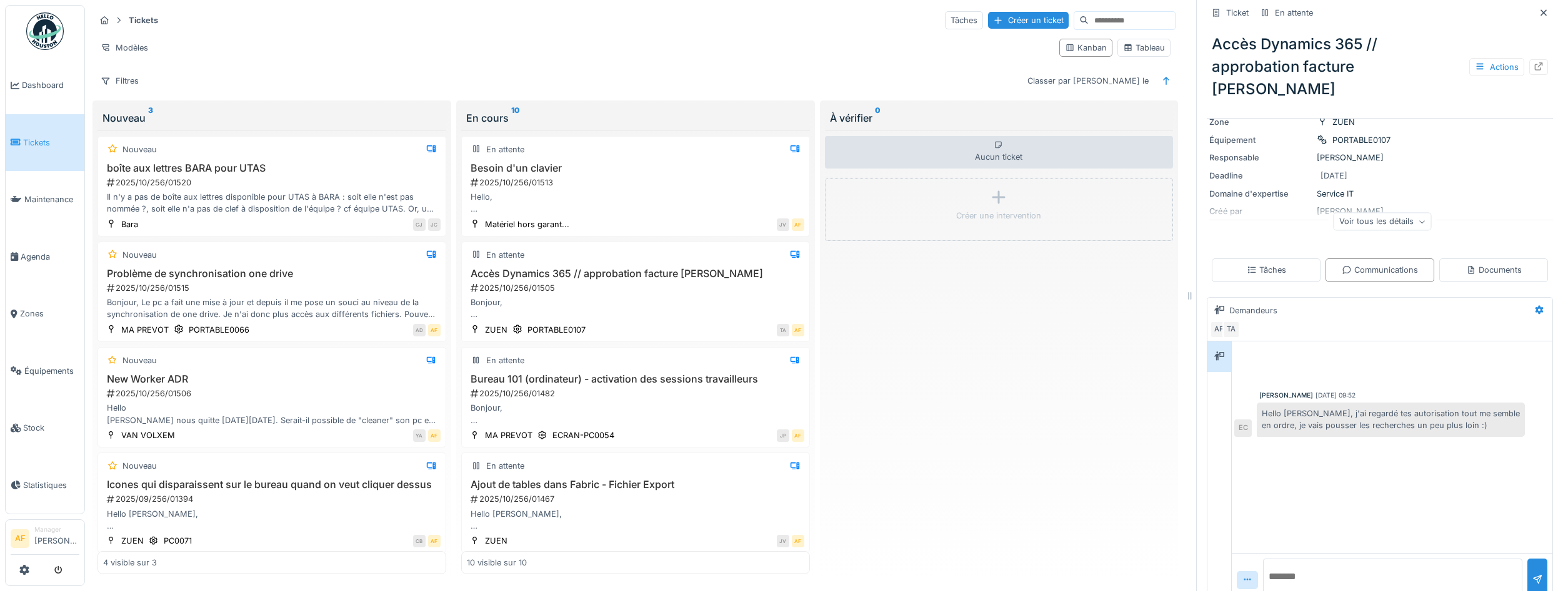
click at [53, 153] on link "Tickets" at bounding box center [45, 143] width 78 height 57
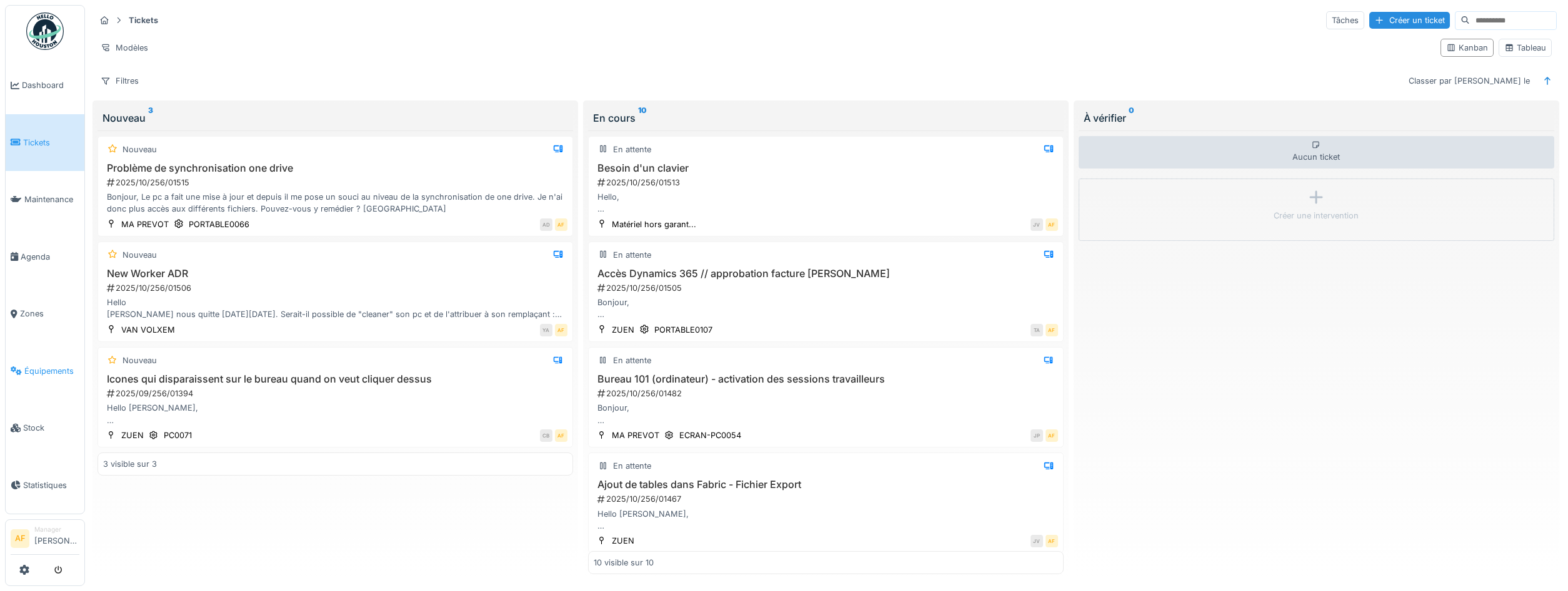
click at [53, 369] on link "Équipements" at bounding box center [45, 371] width 78 height 57
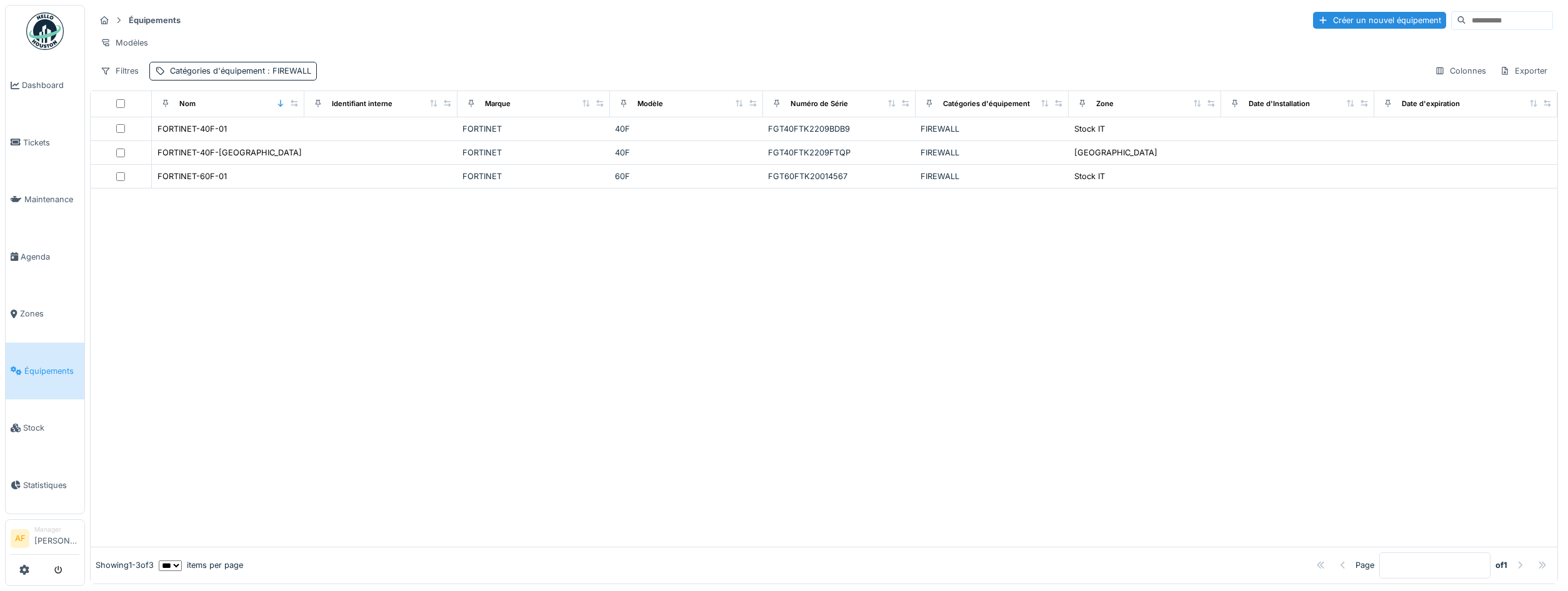
click at [1469, 14] on input at bounding box center [1509, 20] width 86 height 17
click at [273, 66] on div "Catégories d'équipement : FIREWALL" at bounding box center [240, 71] width 141 height 12
click at [322, 109] on div "Supprimer" at bounding box center [328, 104] width 64 height 17
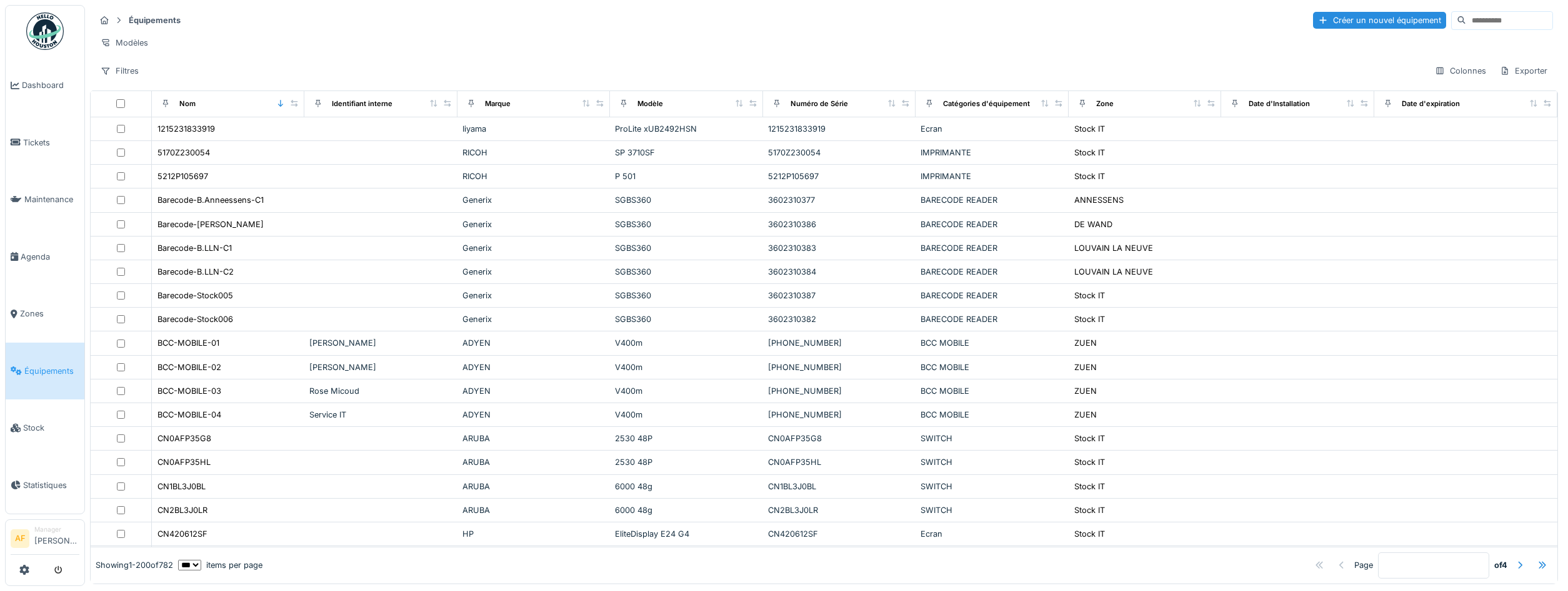
click at [1502, 26] on input at bounding box center [1509, 20] width 86 height 17
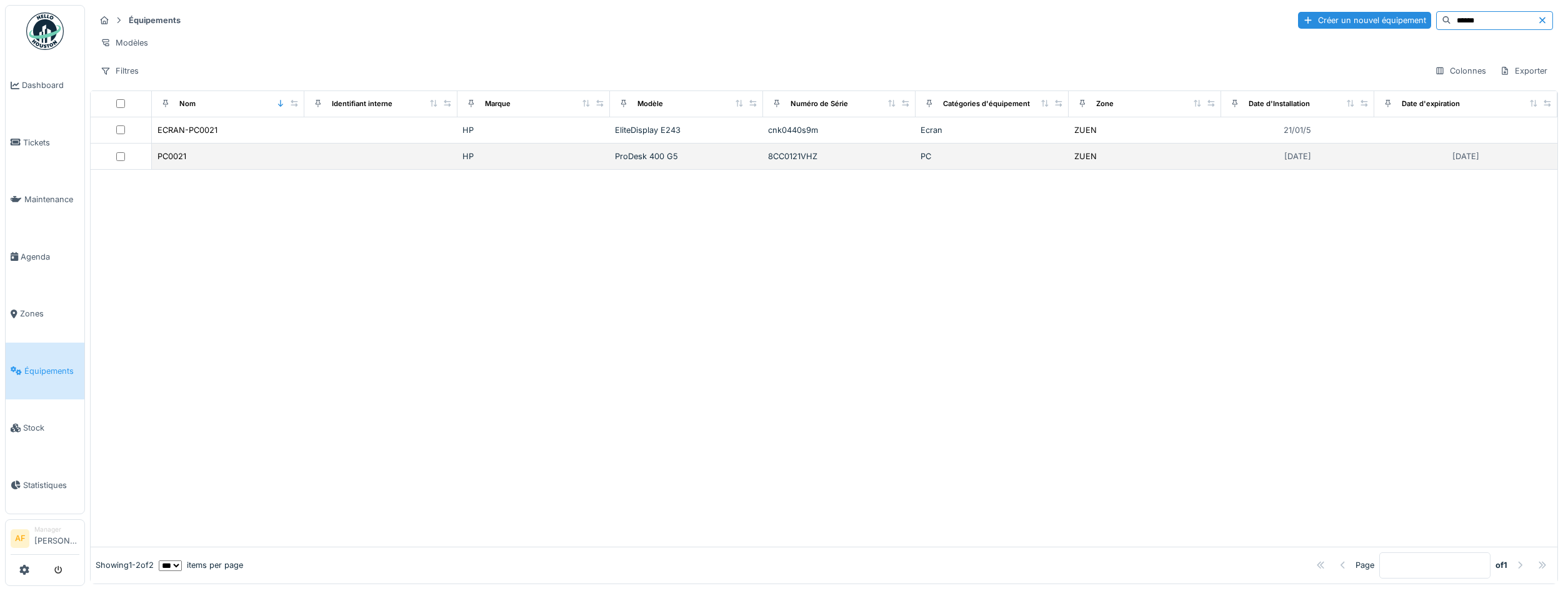
click at [797, 155] on div "8CC0121VHZ" at bounding box center [840, 156] width 143 height 12
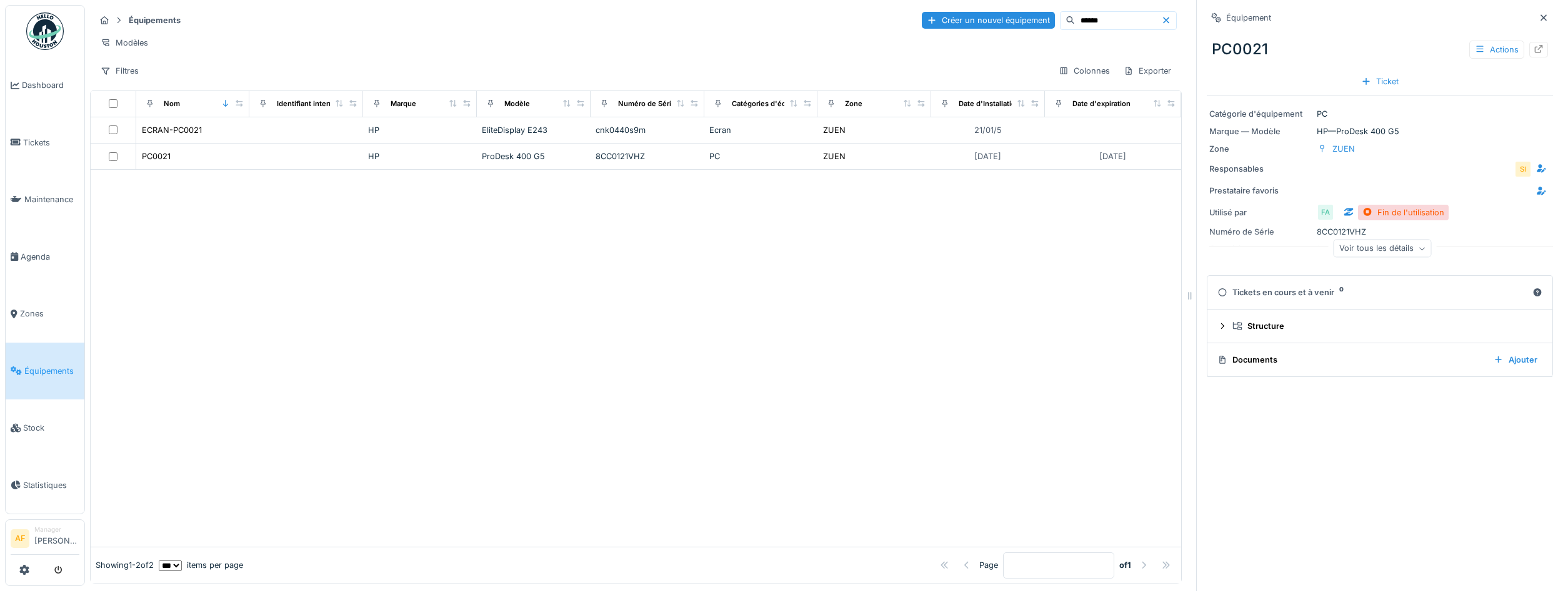
click at [1122, 19] on input "******" at bounding box center [1118, 20] width 86 height 17
type input "******"
click at [1165, 20] on icon at bounding box center [1166, 20] width 10 height 8
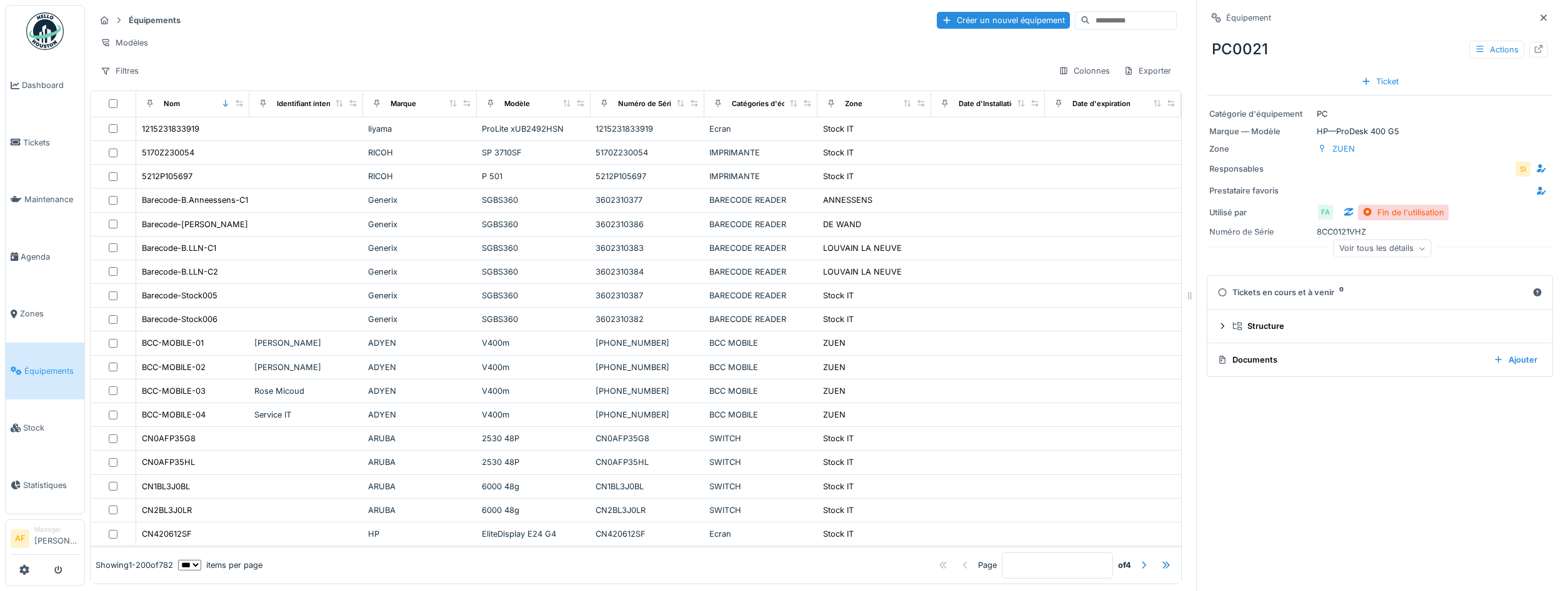
click at [1090, 23] on input at bounding box center [1133, 20] width 86 height 17
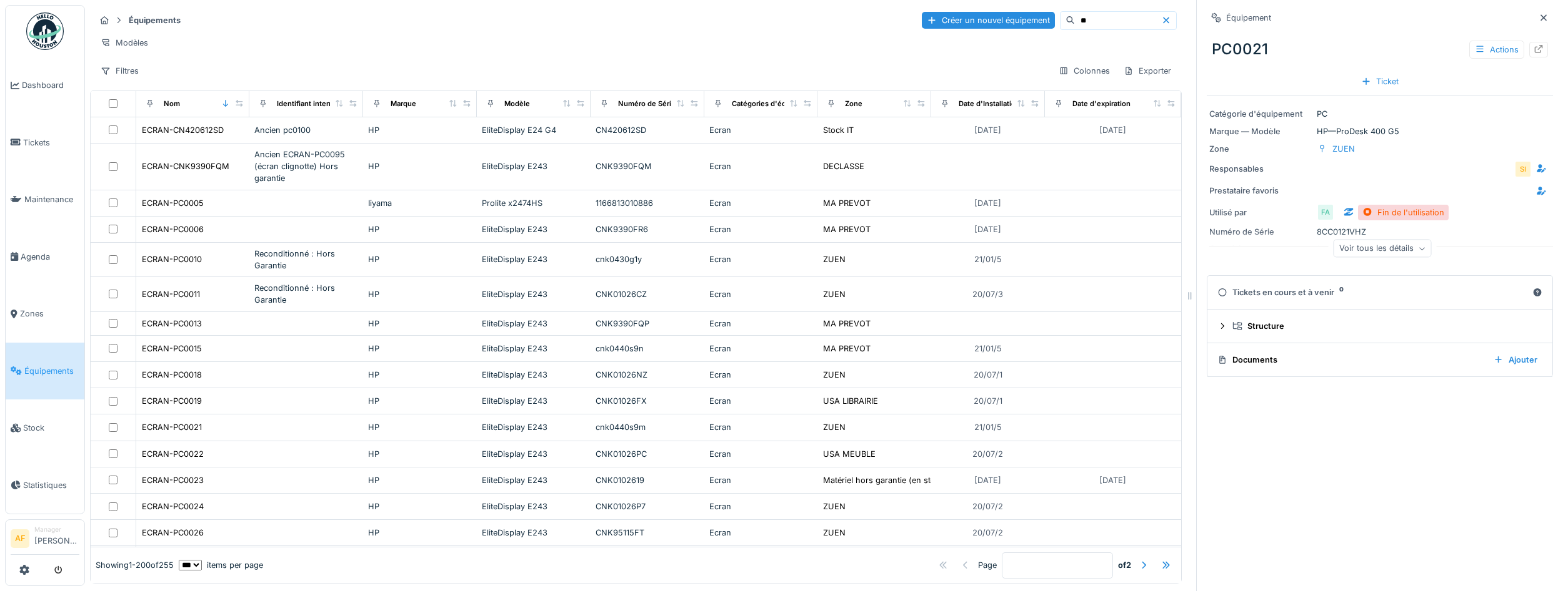
click at [1105, 20] on input "**" at bounding box center [1118, 20] width 86 height 17
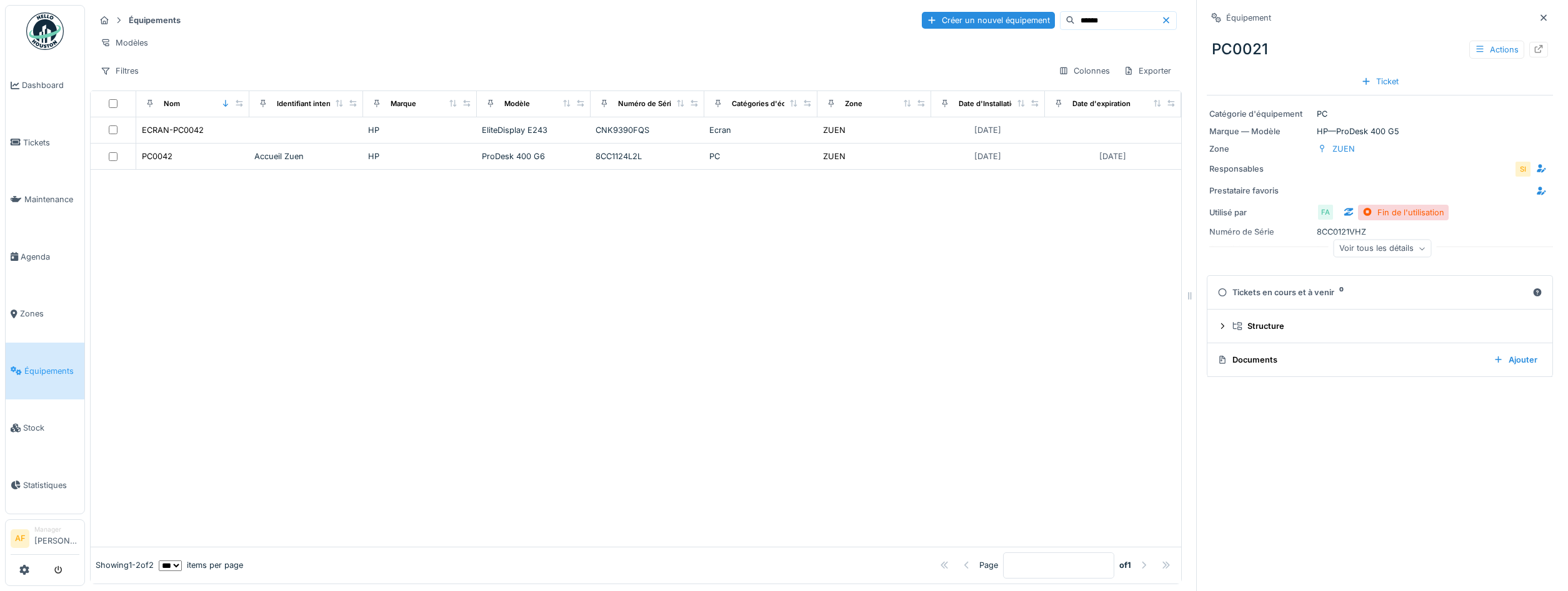
click at [1123, 27] on input "******" at bounding box center [1118, 20] width 86 height 17
type input "******"
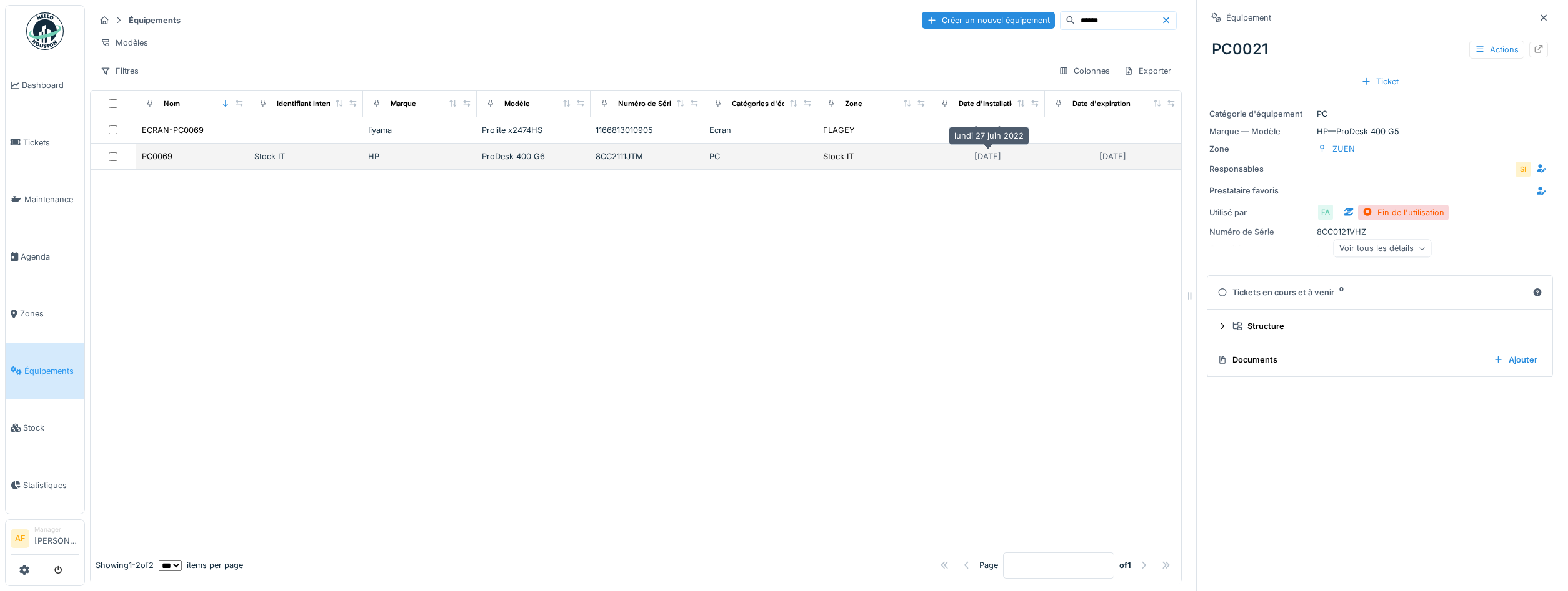
drag, startPoint x: 994, startPoint y: 164, endPoint x: 1027, endPoint y: 166, distance: 33.1
click at [998, 164] on div "27/06/2022" at bounding box center [987, 156] width 35 height 15
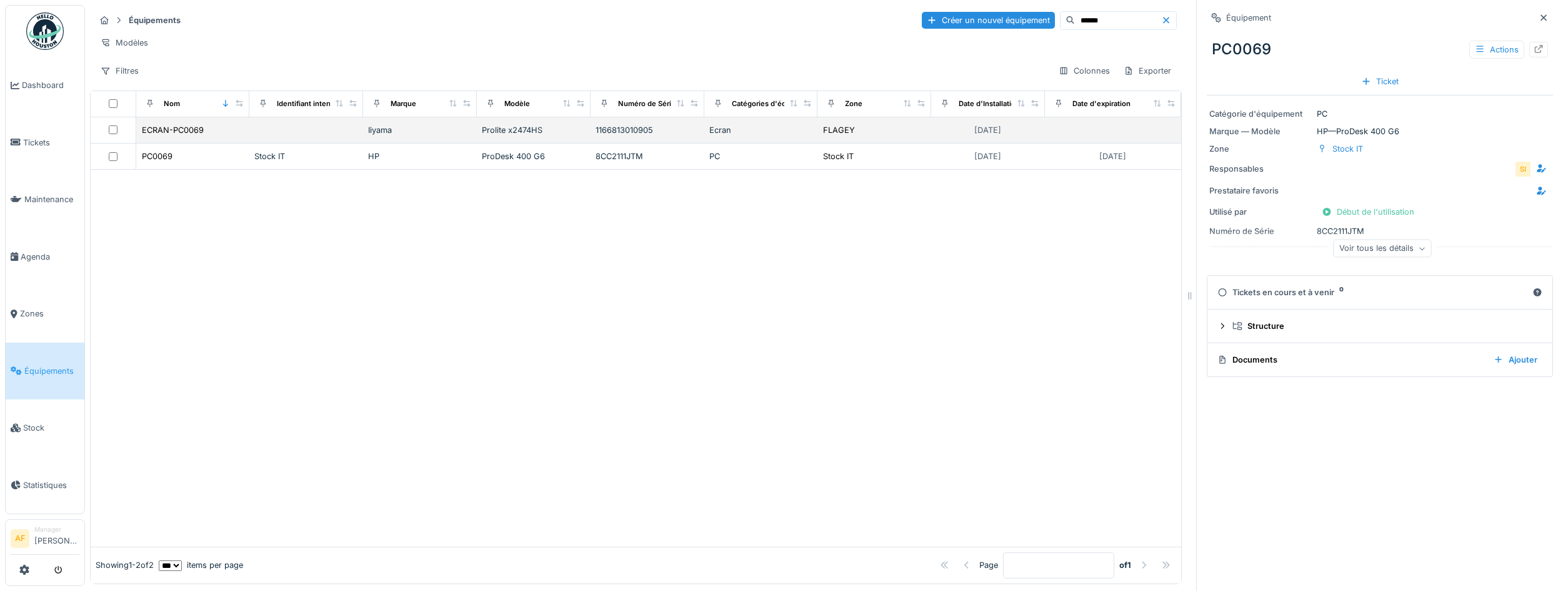
click at [995, 139] on td "21/11/10" at bounding box center [987, 130] width 114 height 26
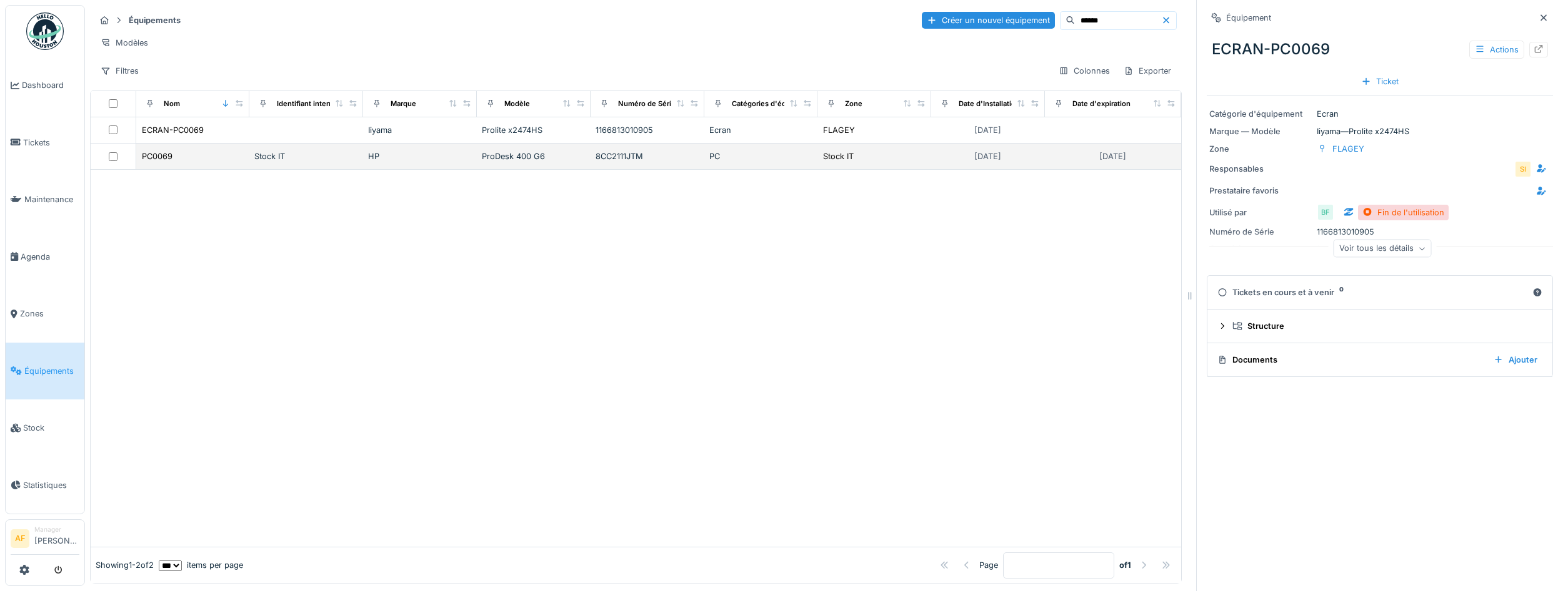
click at [908, 161] on div "Stock IT" at bounding box center [874, 156] width 104 height 13
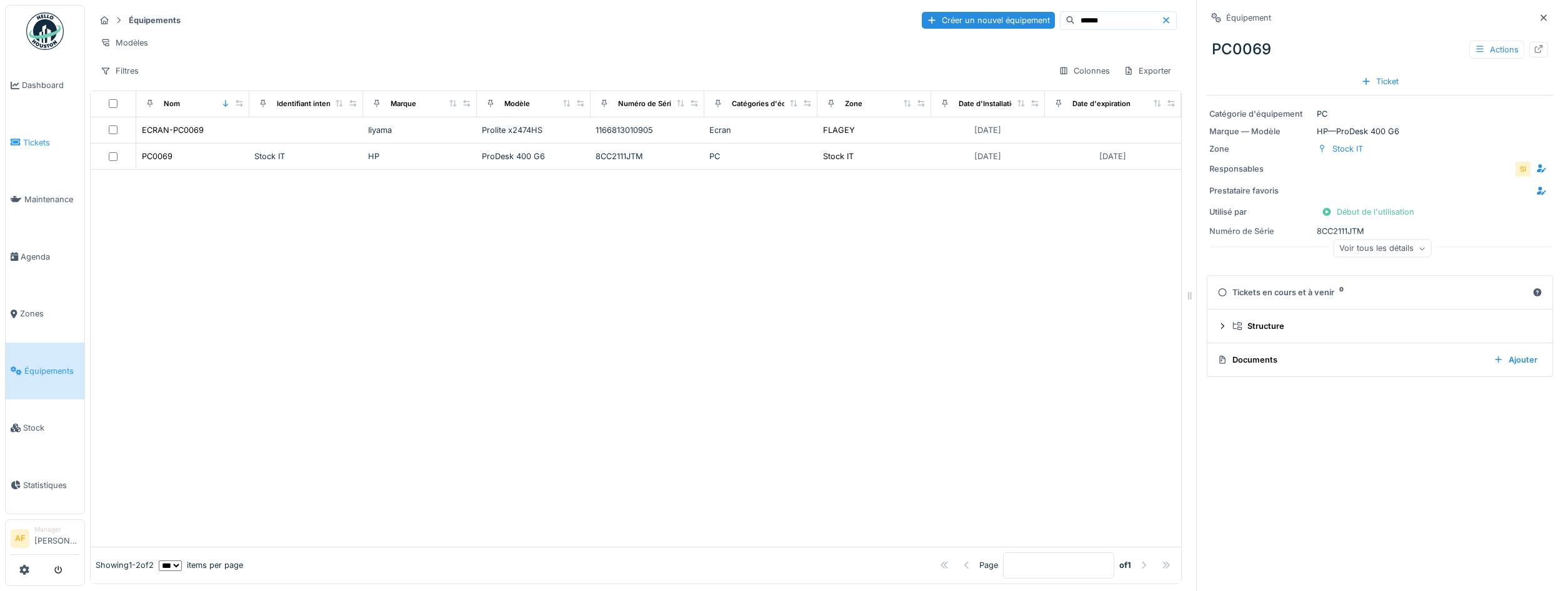
click at [24, 145] on span "Tickets" at bounding box center [51, 143] width 56 height 12
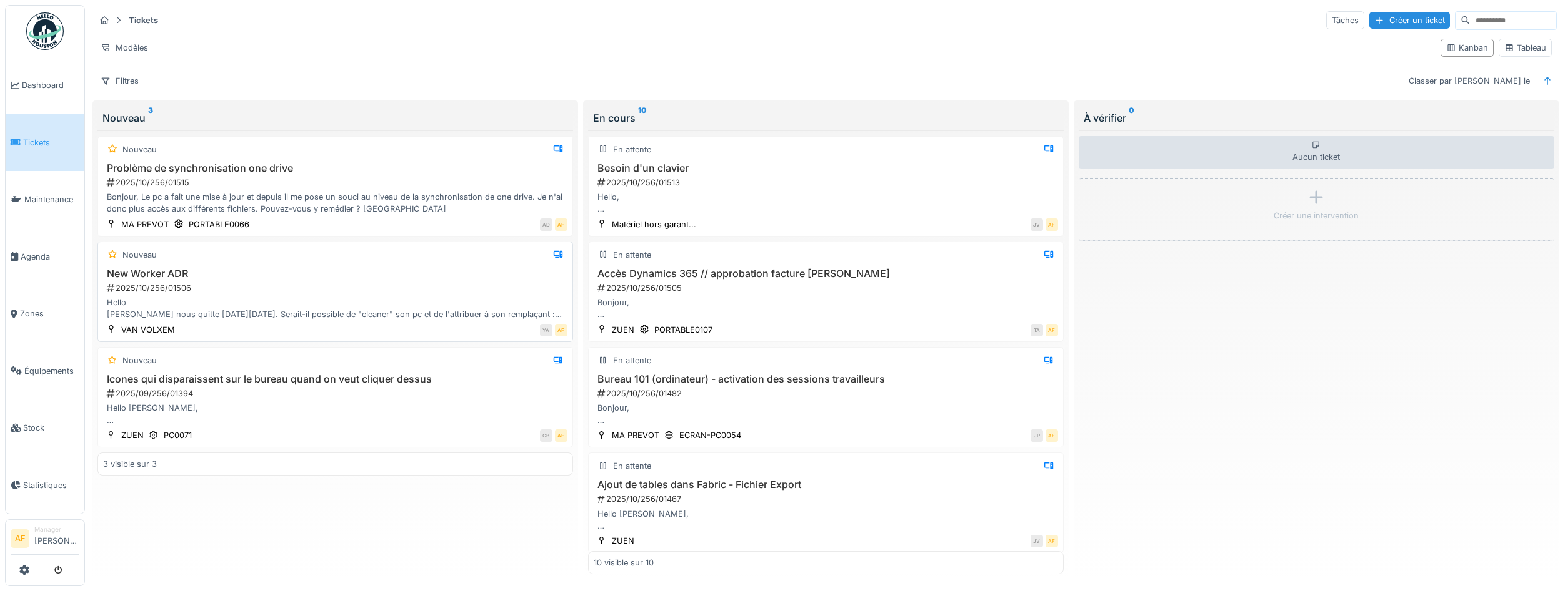
click at [372, 295] on div "New Worker ADR 2025/10/256/01506 Hello Justine Duchene nous quitte ce vendredi …" at bounding box center [335, 294] width 464 height 53
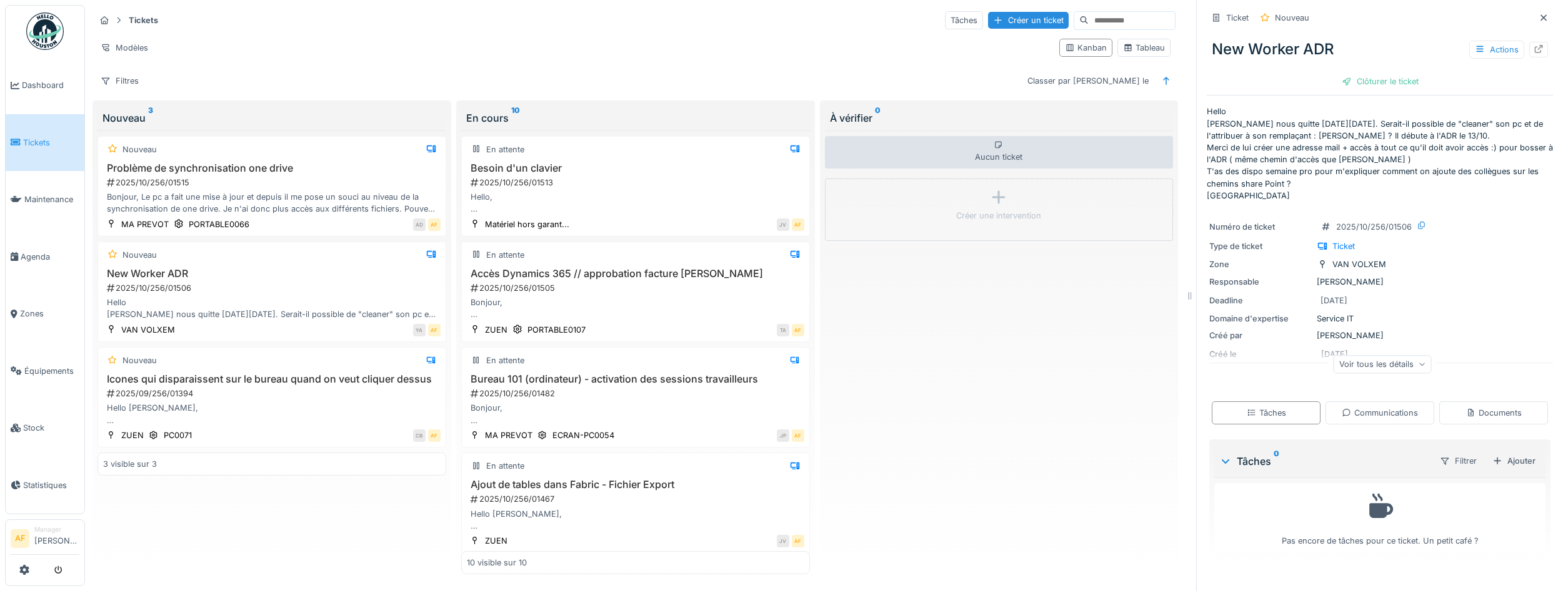
click at [60, 141] on span "Tickets" at bounding box center [51, 143] width 56 height 12
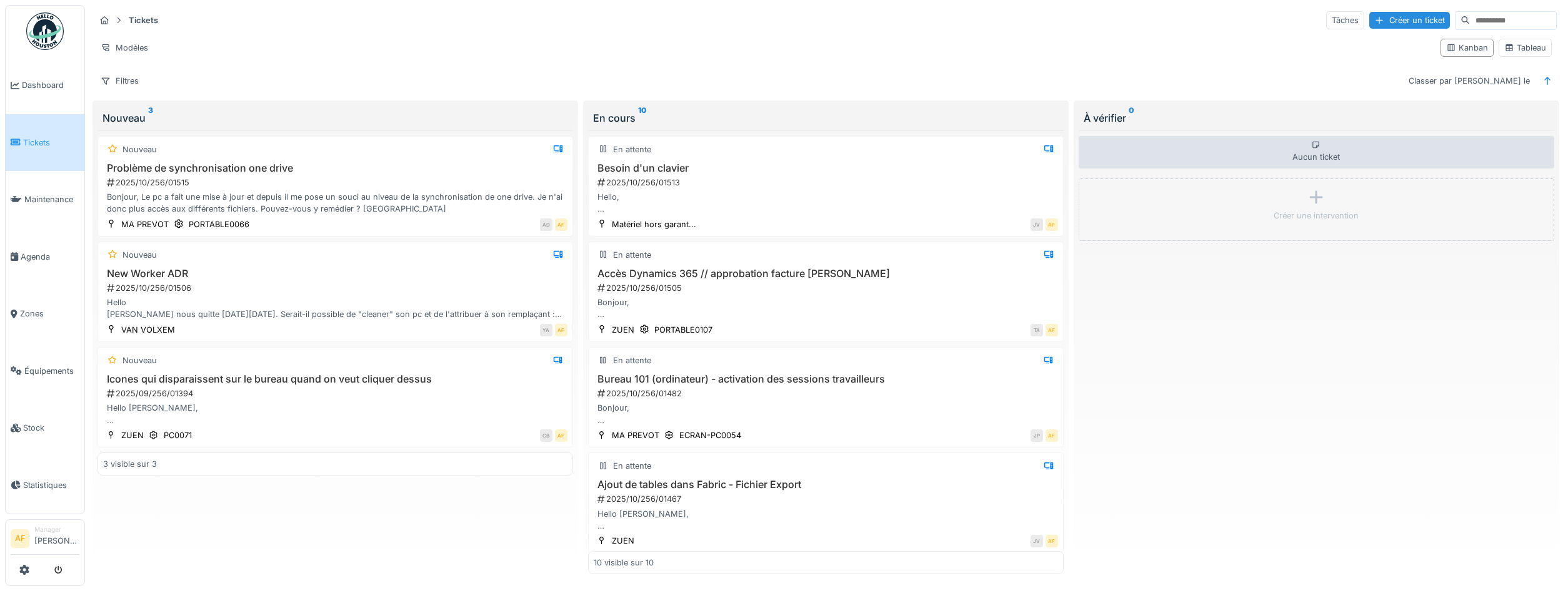
click at [38, 137] on span "Tickets" at bounding box center [51, 143] width 56 height 12
